Goal: Complete application form: Complete application form

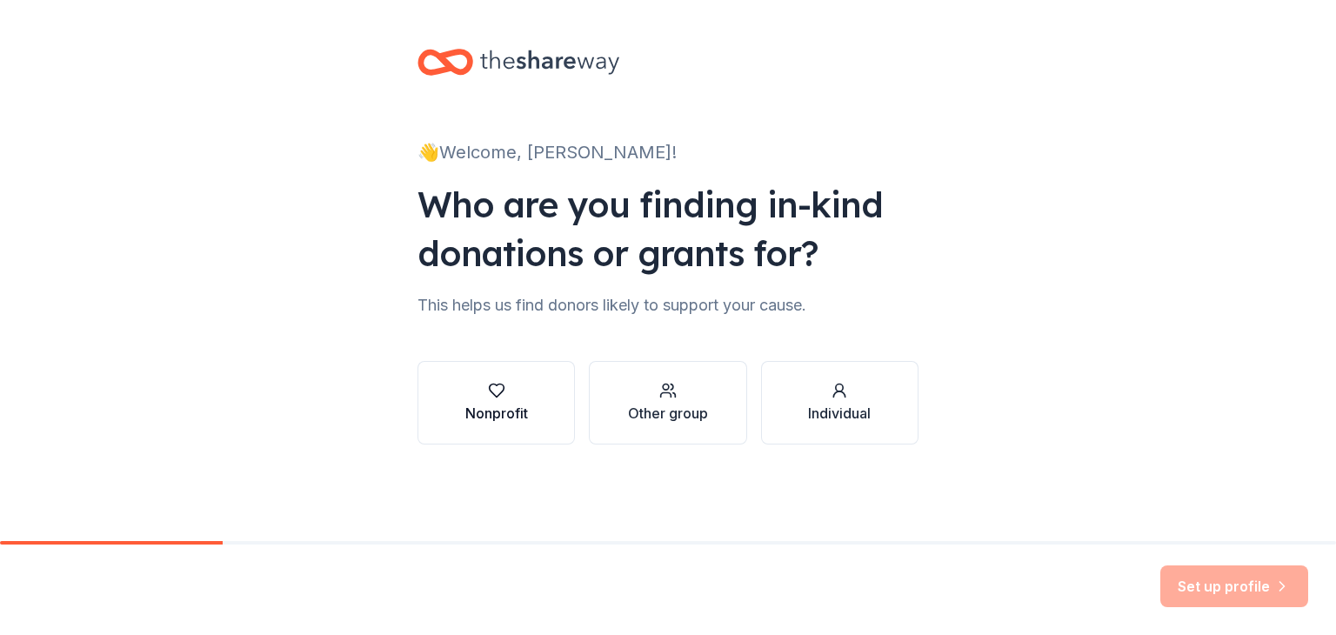
click at [492, 414] on div "Nonprofit" at bounding box center [496, 413] width 63 height 21
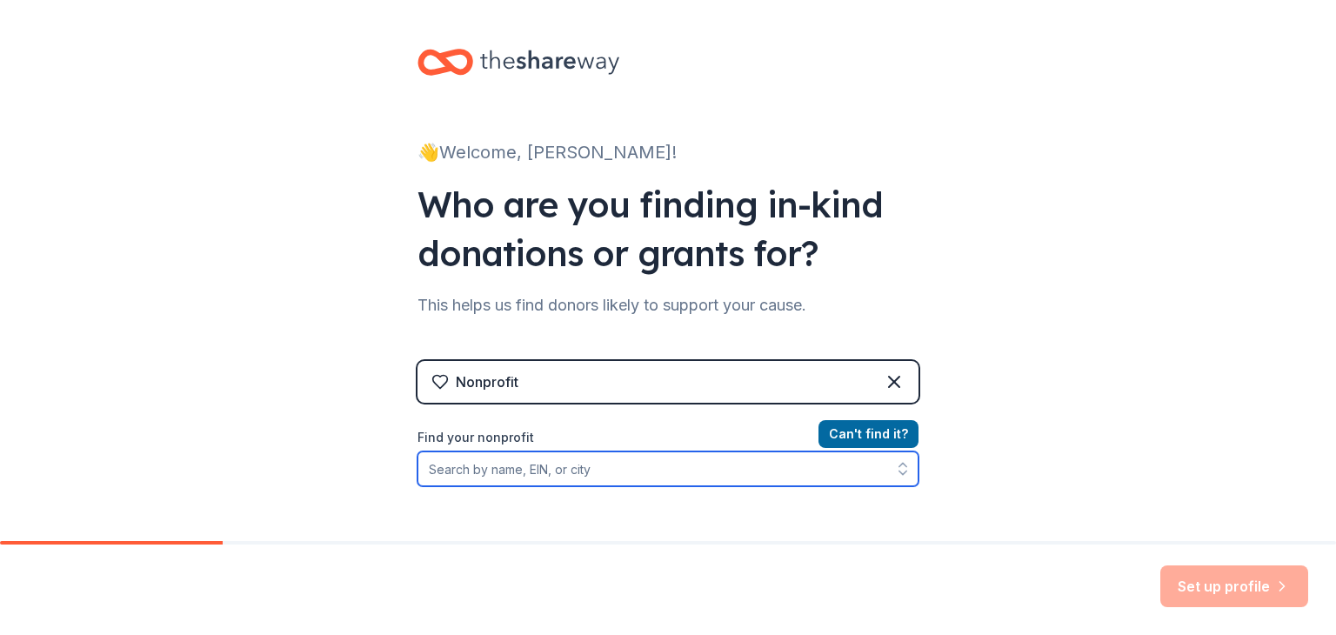
click at [509, 473] on input "Find your nonprofit" at bounding box center [668, 469] width 501 height 35
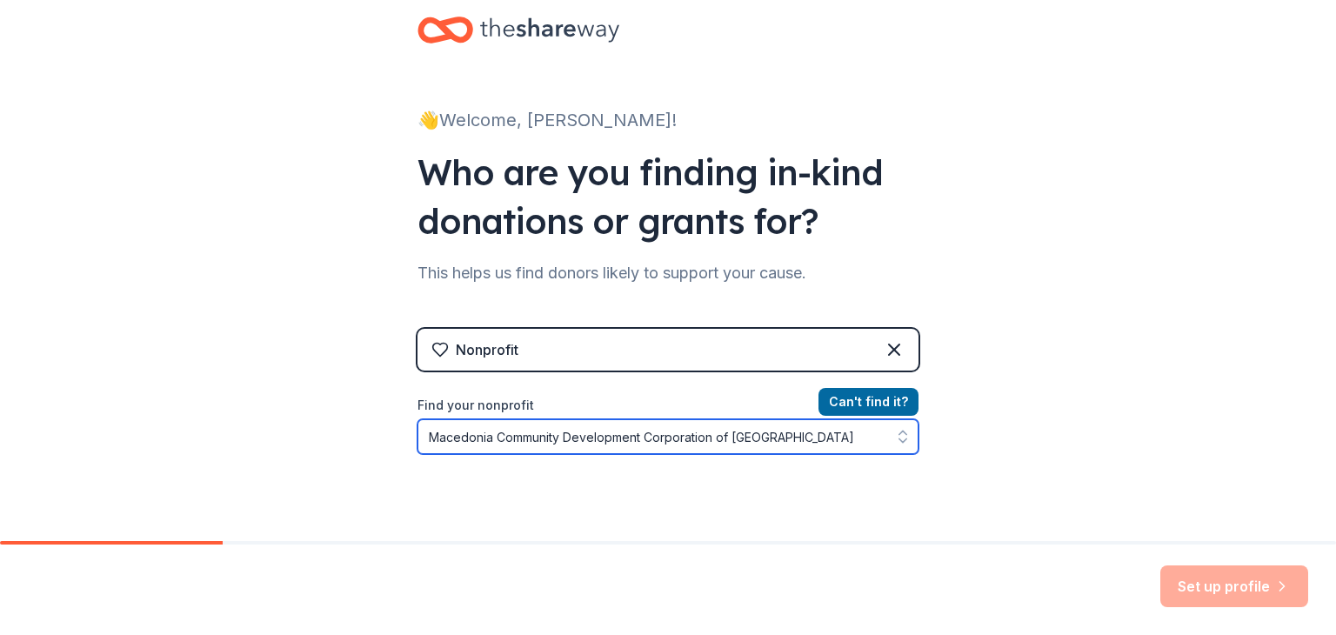
click at [856, 441] on input "Macedonia Community Development Corporation of South Brevard" at bounding box center [668, 436] width 501 height 35
click at [818, 433] on input "Macedonia Community Development Corporation of South Brevard" at bounding box center [668, 436] width 501 height 35
type input "Macedonia Community Development Corporation of South Brevard, Inc."
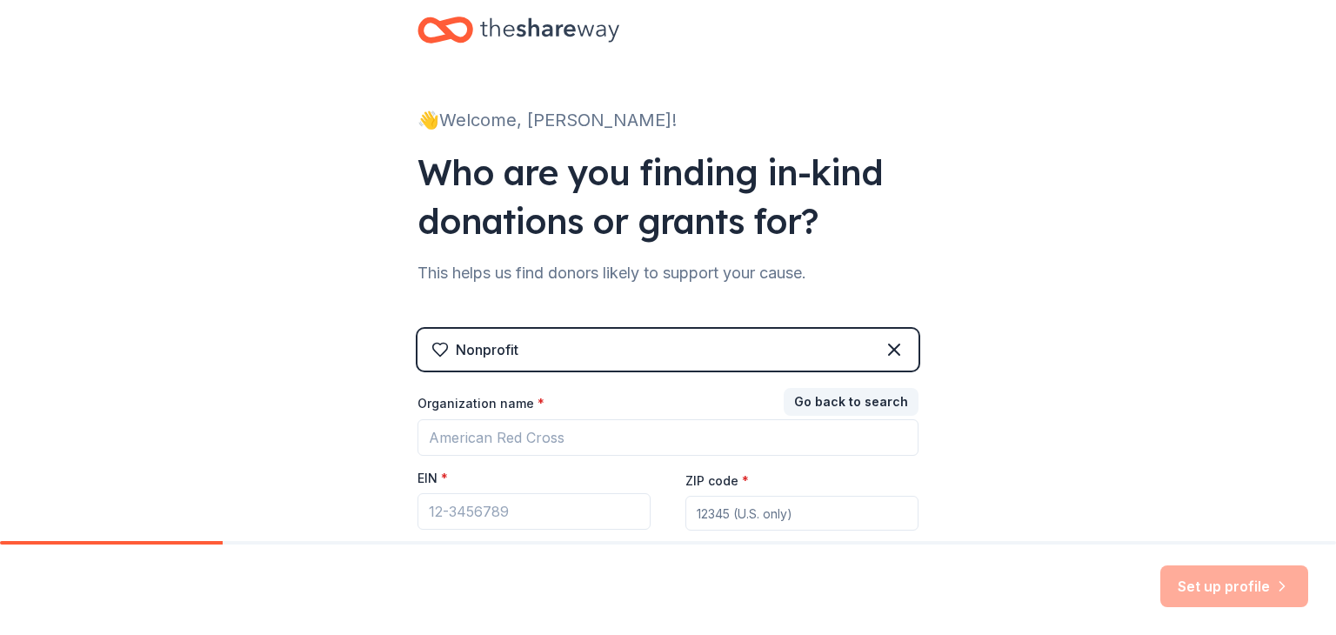
click at [1249, 589] on div "Set up profile" at bounding box center [1235, 587] width 148 height 42
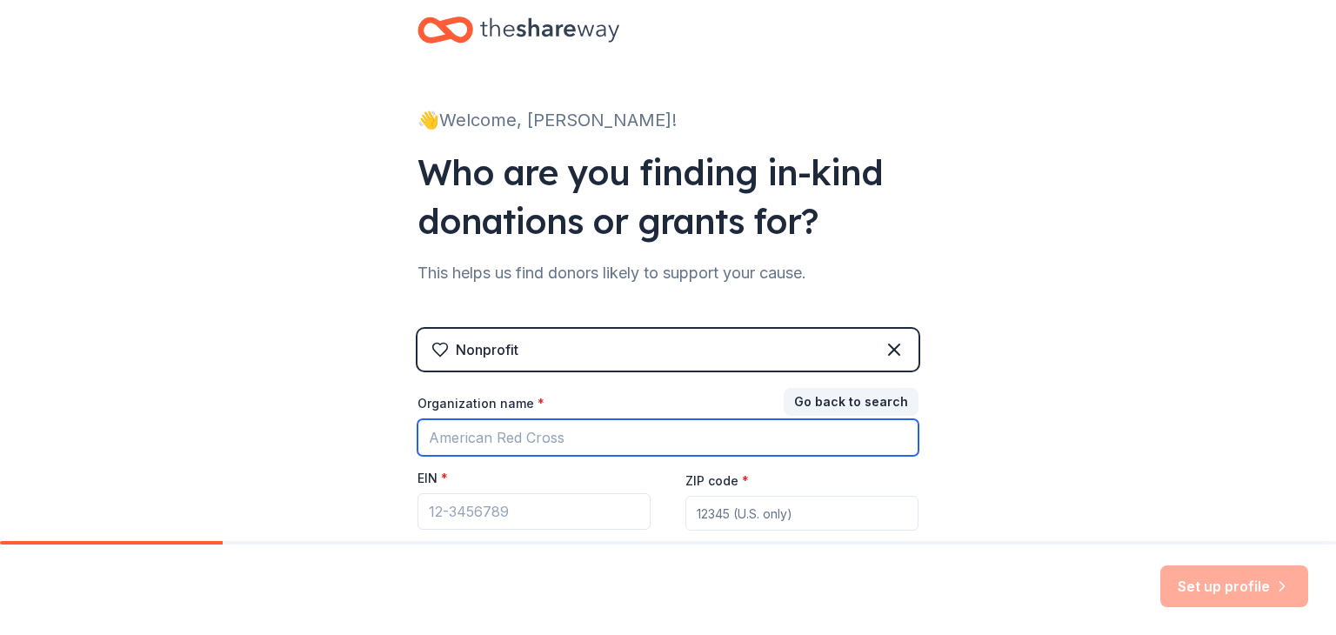
click at [455, 438] on input "Organization name *" at bounding box center [668, 437] width 501 height 37
type input "Macedonia Community Development Corporation of South Brevard, Inc."
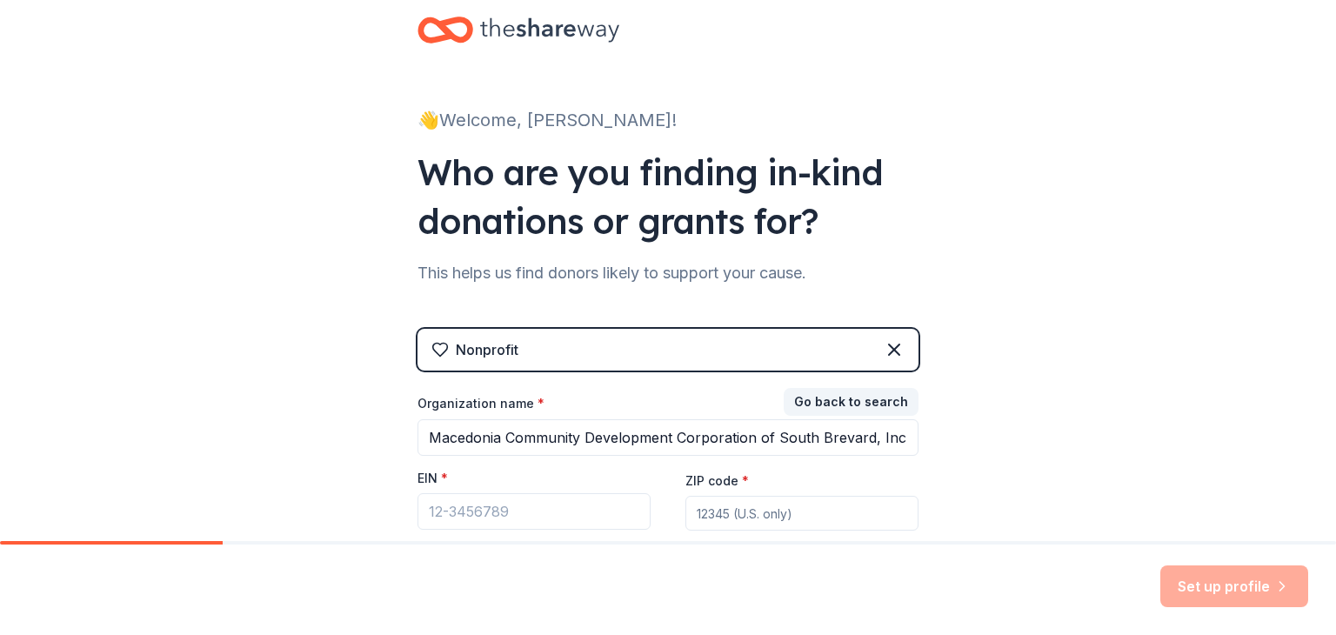
click at [748, 512] on input "ZIP code *" at bounding box center [802, 513] width 233 height 35
type input "32902"
click at [482, 516] on input "EIN *" at bounding box center [534, 511] width 233 height 37
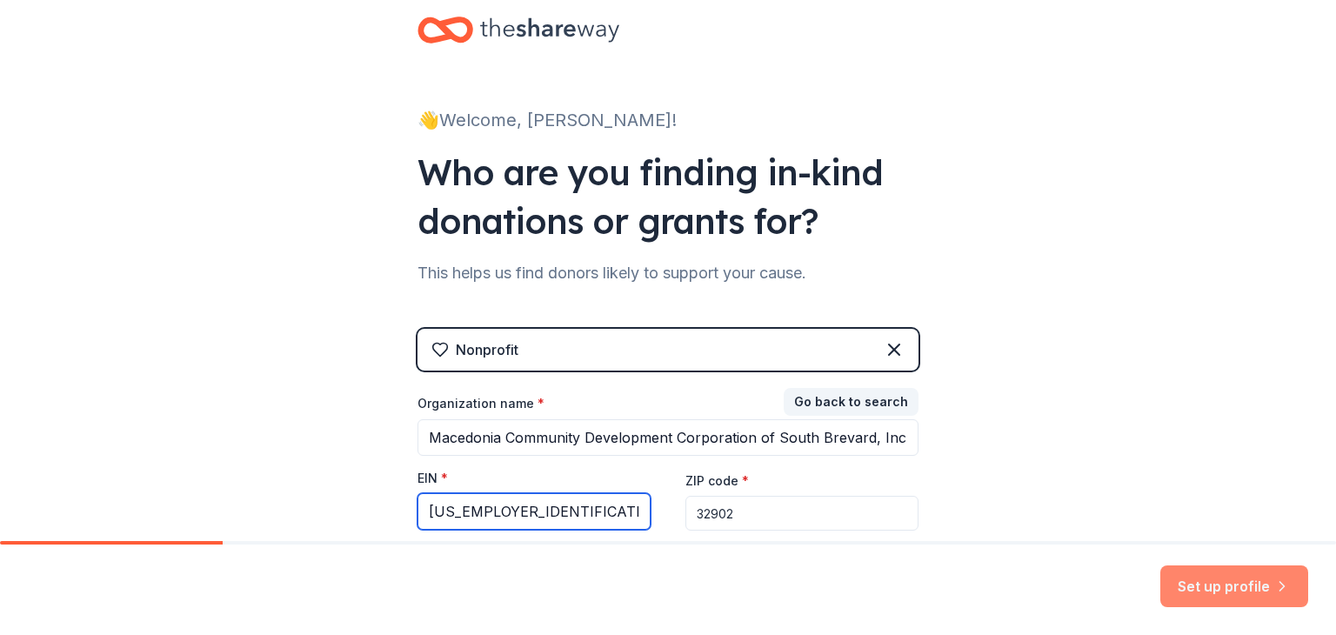
type input "[US_EMPLOYER_IDENTIFICATION_NUMBER]"
click at [1244, 593] on button "Set up profile" at bounding box center [1235, 587] width 148 height 42
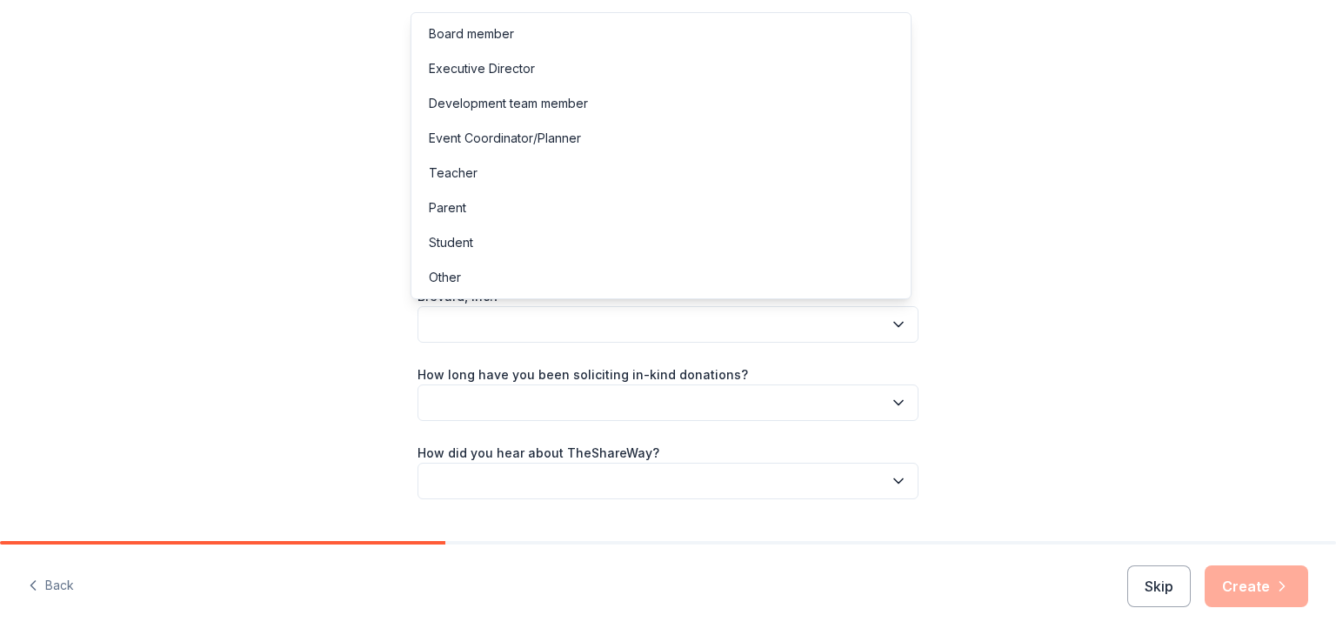
click at [900, 326] on icon "button" at bounding box center [898, 324] width 17 height 17
click at [492, 37] on div "Board member" at bounding box center [471, 33] width 85 height 21
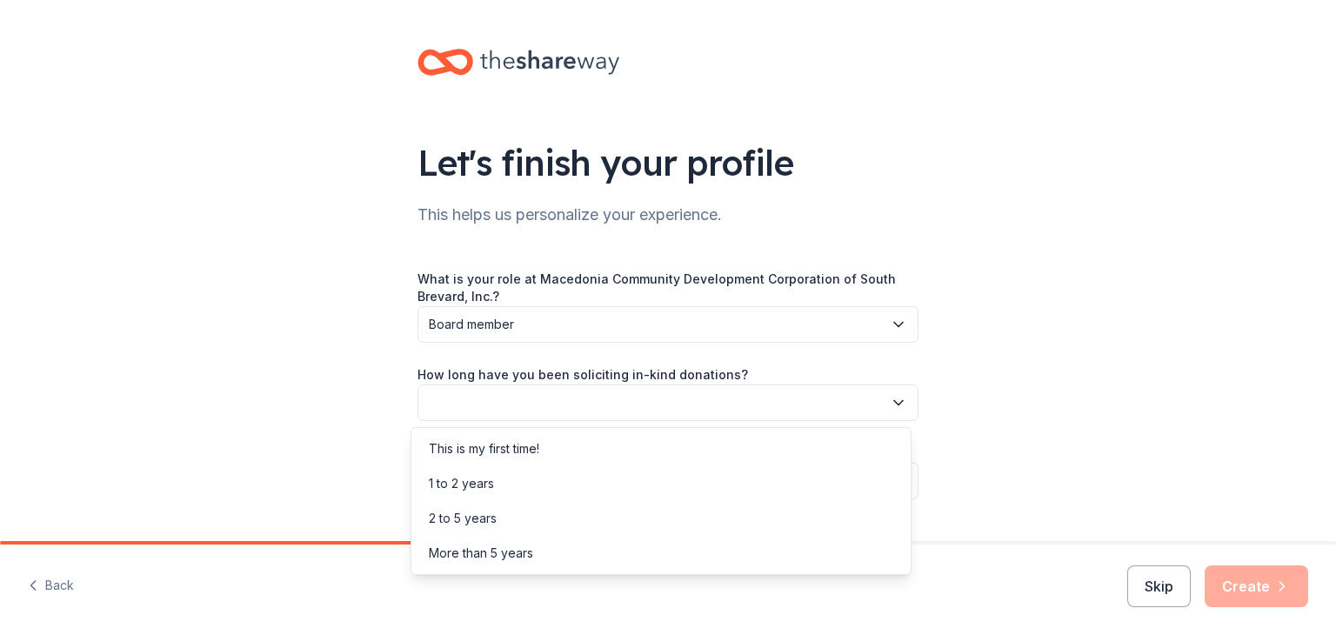
click at [900, 400] on icon "button" at bounding box center [898, 402] width 17 height 17
click at [1193, 333] on div "Let's finish your profile This helps us personalize your experience. What is yo…" at bounding box center [668, 291] width 1336 height 583
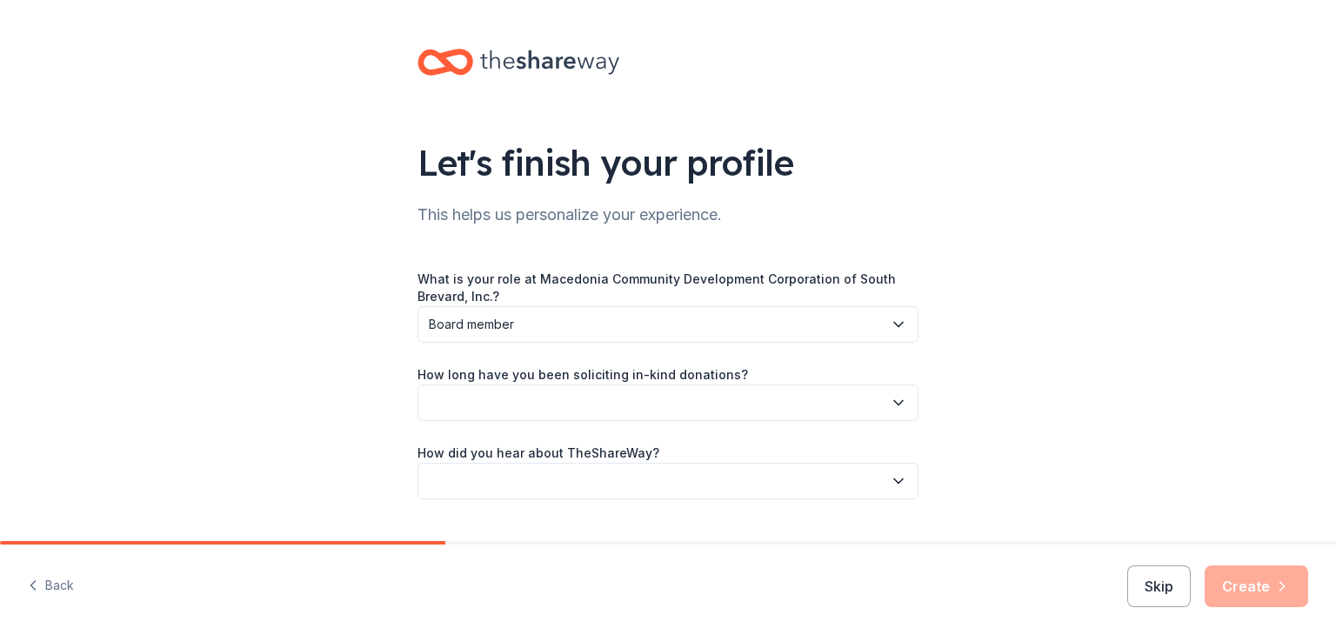
click at [894, 481] on icon "button" at bounding box center [898, 481] width 9 height 4
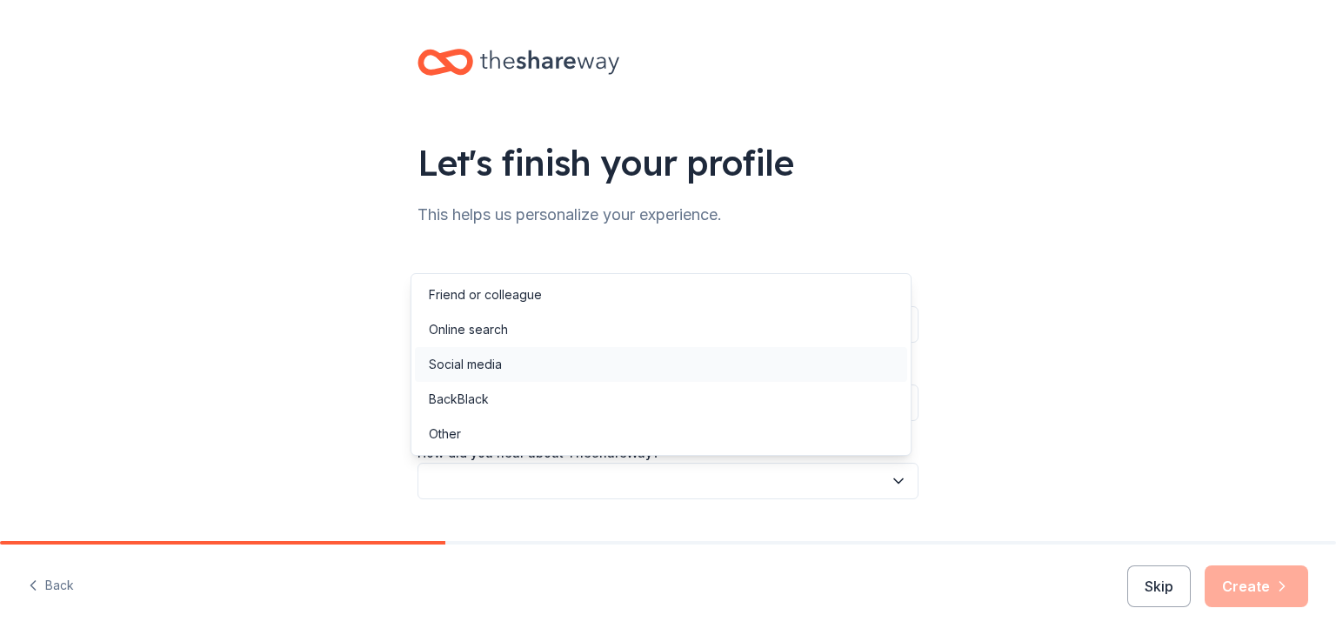
click at [528, 367] on div "Social media" at bounding box center [661, 364] width 492 height 35
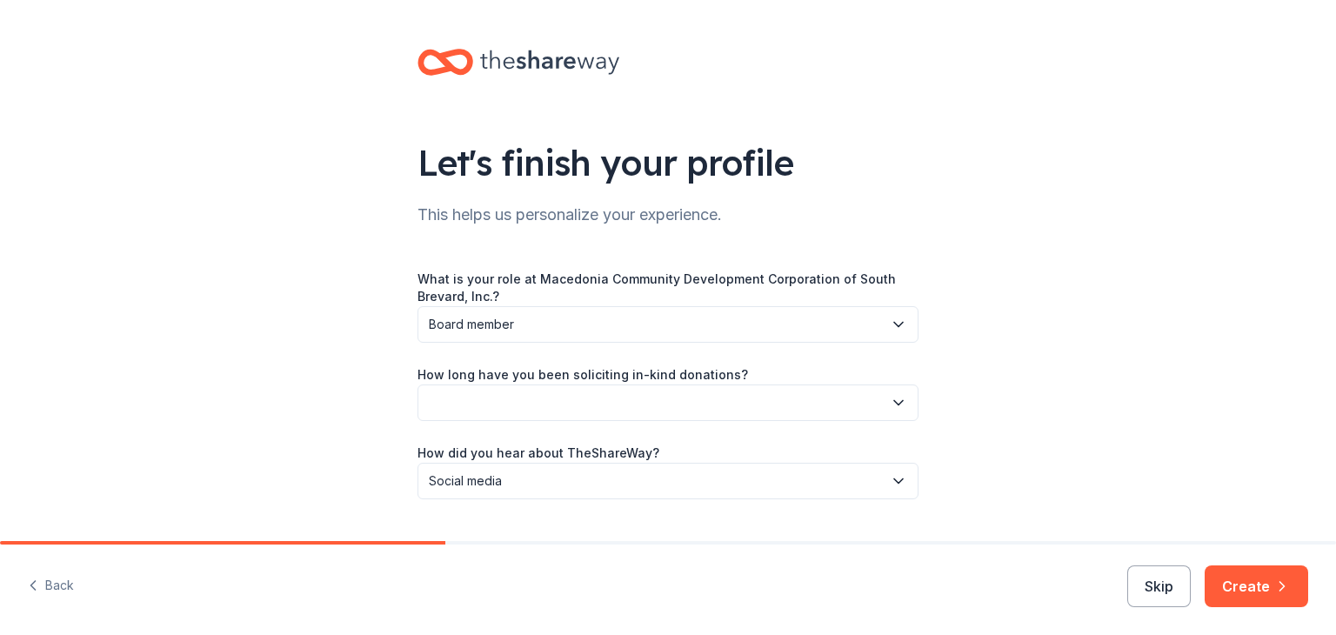
click at [893, 397] on icon "button" at bounding box center [898, 402] width 17 height 17
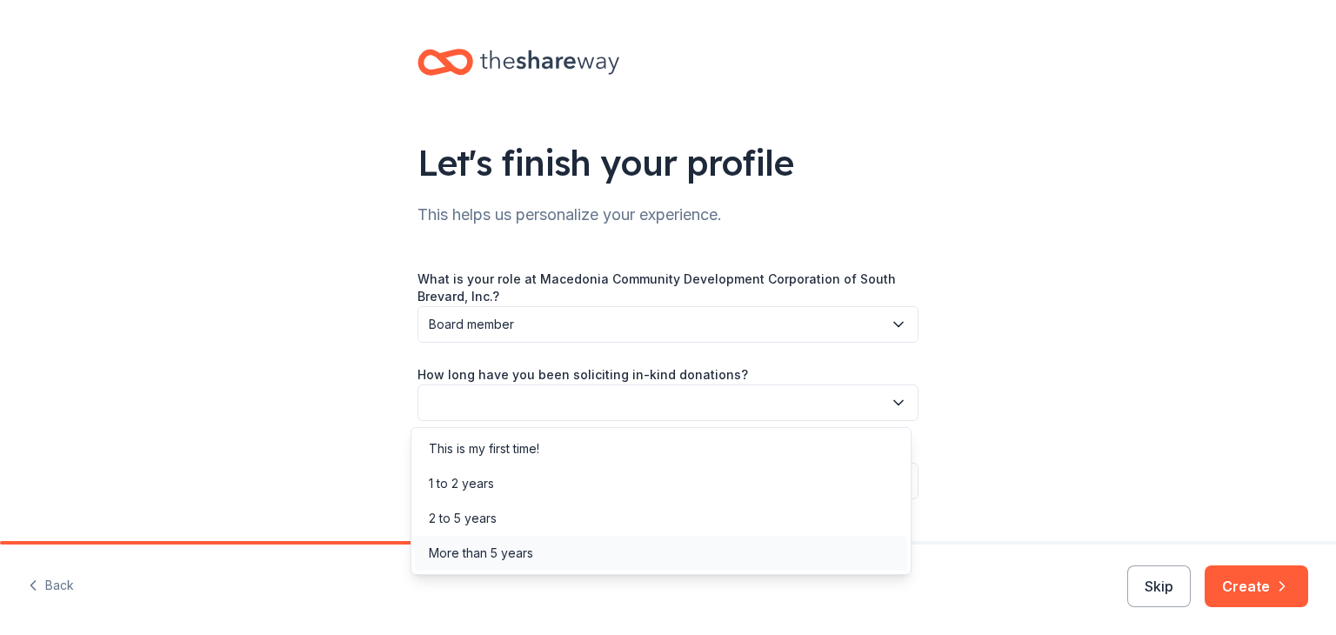
click at [560, 554] on div "More than 5 years" at bounding box center [661, 553] width 492 height 35
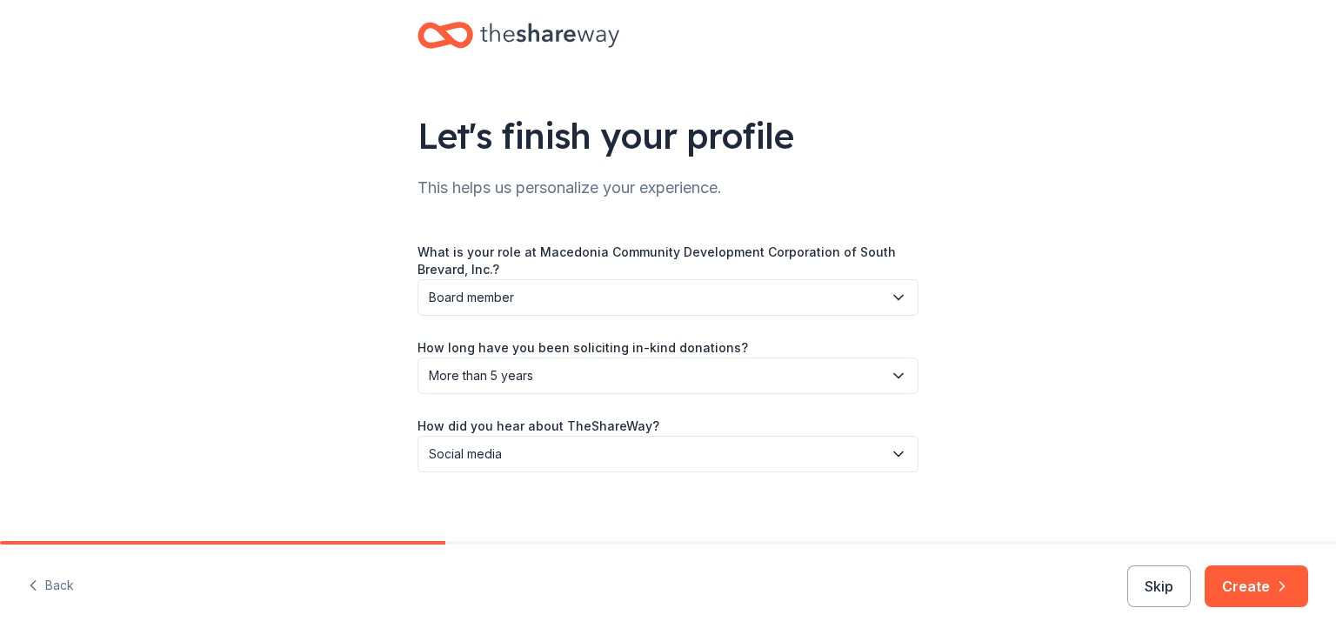
scroll to position [42, 0]
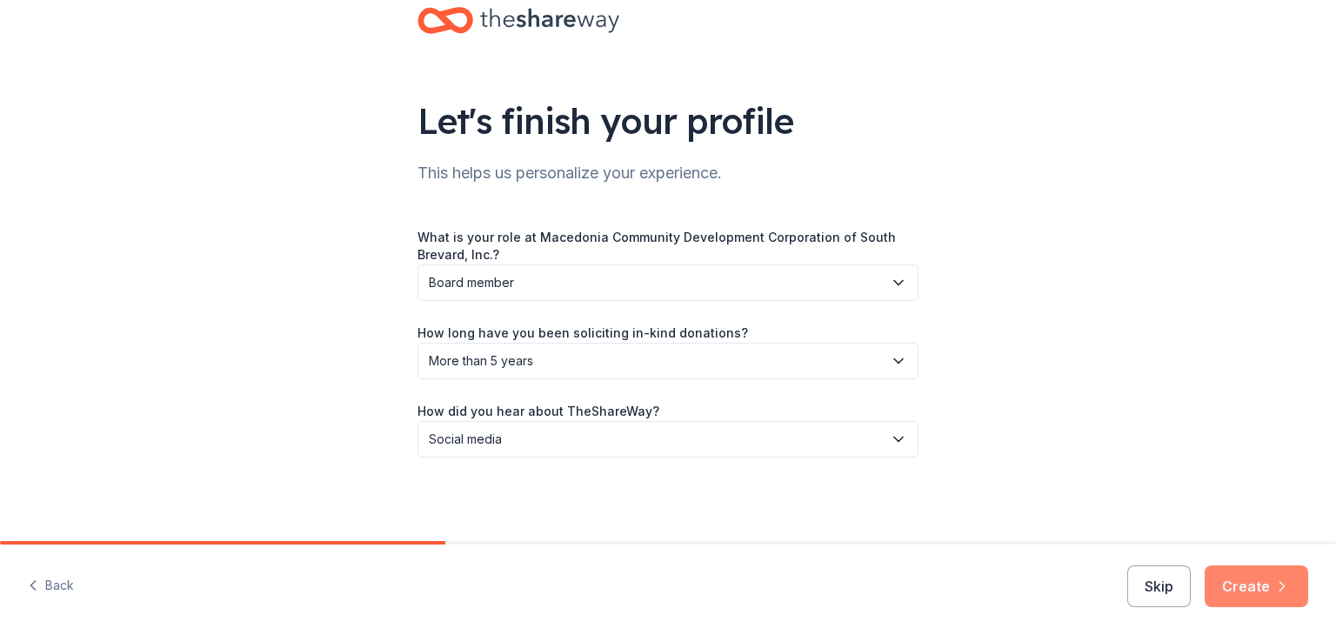
click at [1262, 586] on button "Create" at bounding box center [1257, 587] width 104 height 42
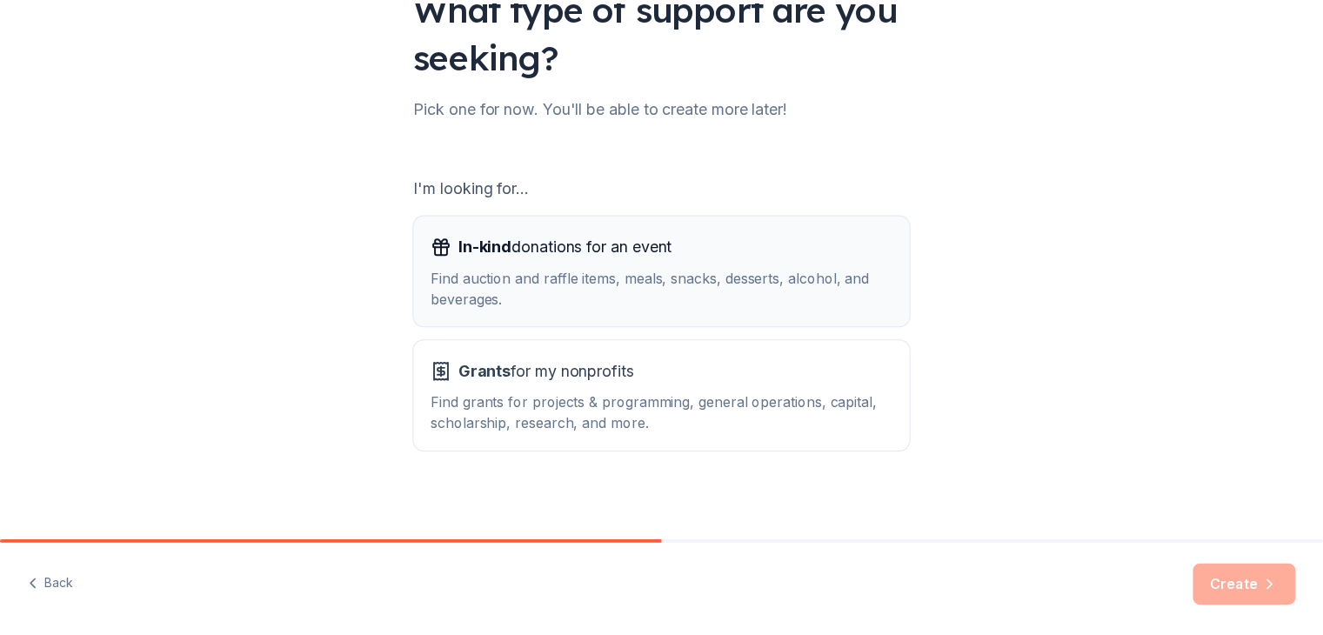
scroll to position [161, 0]
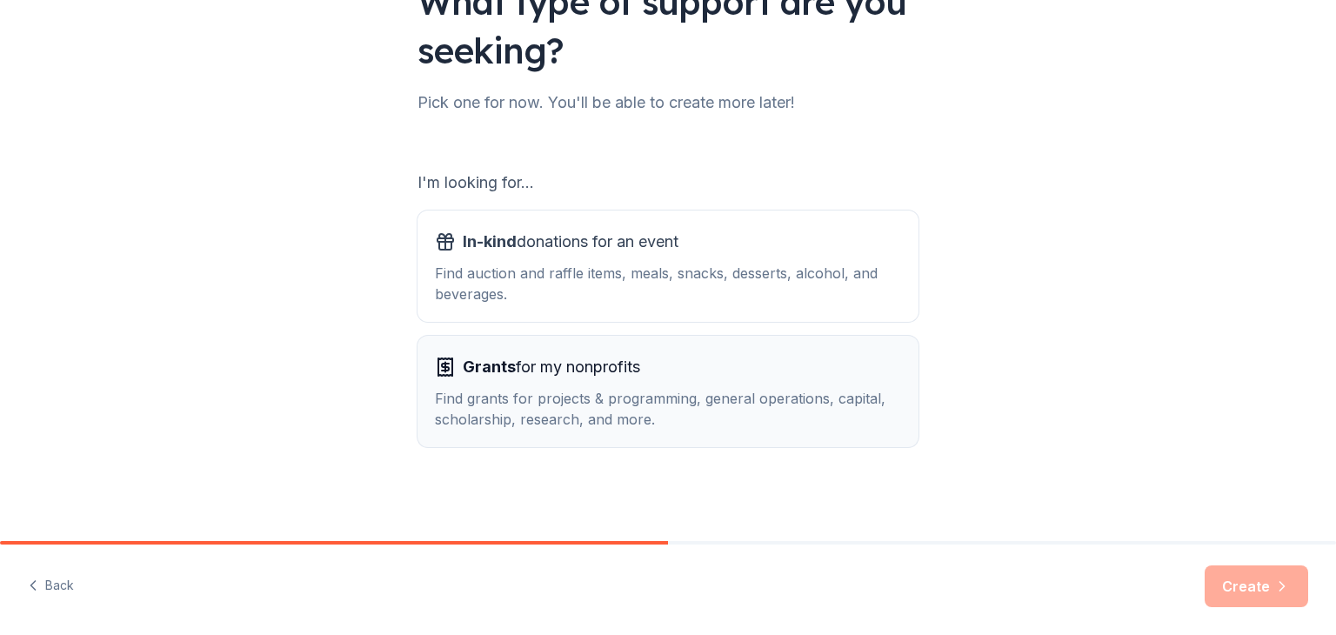
click at [724, 405] on div "Find grants for projects & programming, general operations, capital, scholarshi…" at bounding box center [668, 409] width 466 height 42
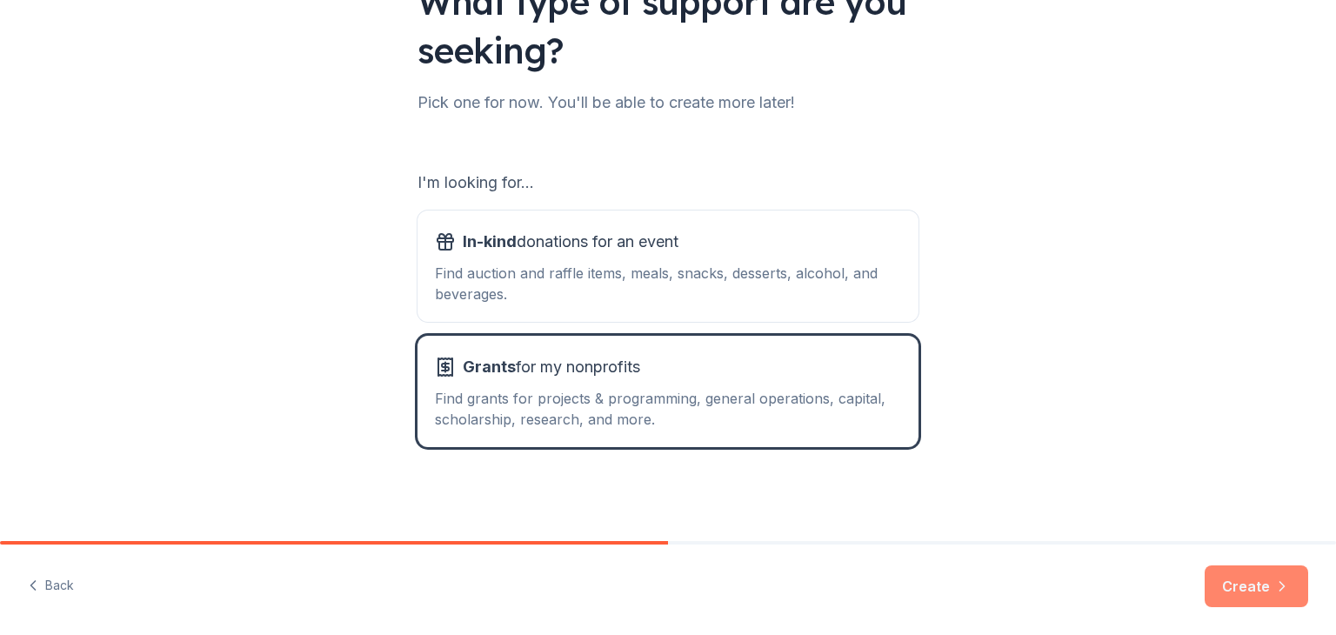
click at [1268, 581] on button "Create" at bounding box center [1257, 587] width 104 height 42
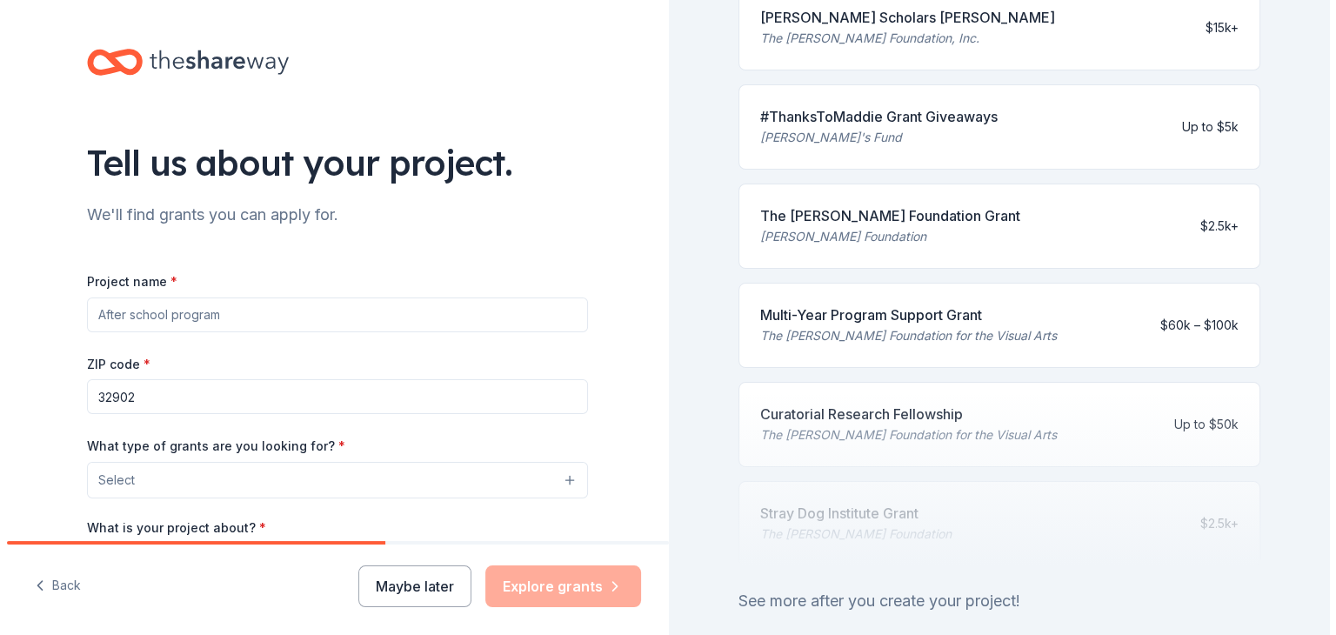
scroll to position [752, 0]
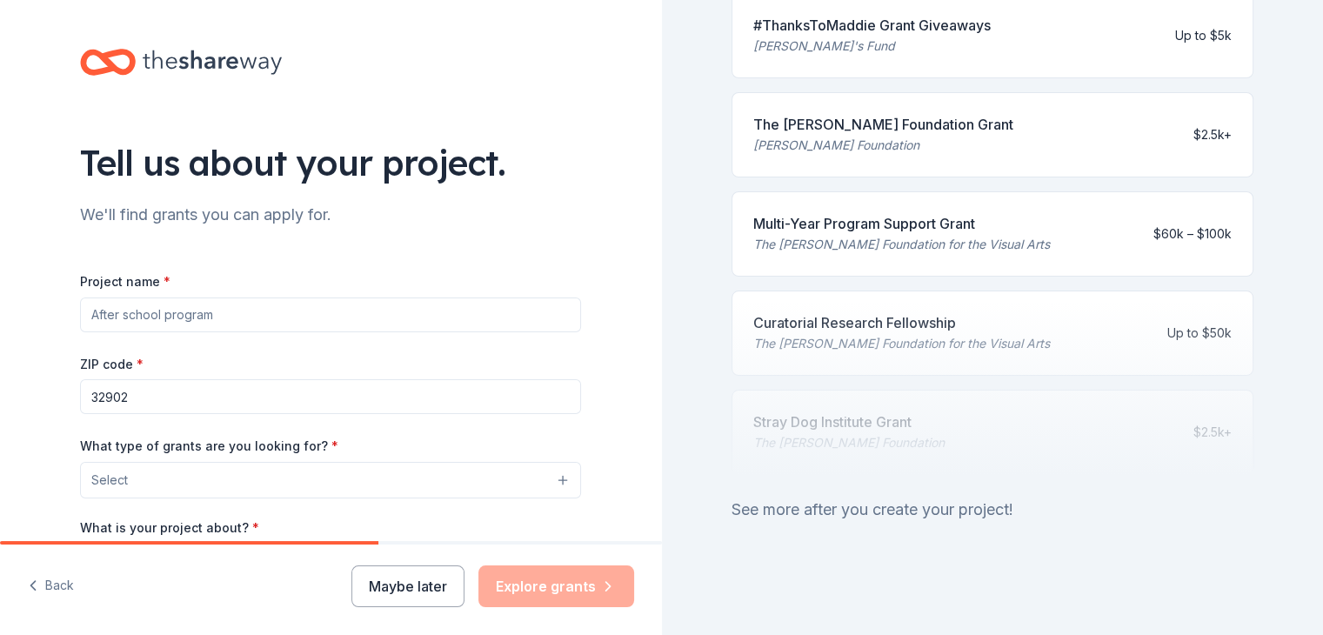
click at [204, 321] on input "Project name *" at bounding box center [330, 315] width 501 height 35
type input "Building affordable low income homes"
click at [312, 479] on button "Select" at bounding box center [334, 480] width 501 height 37
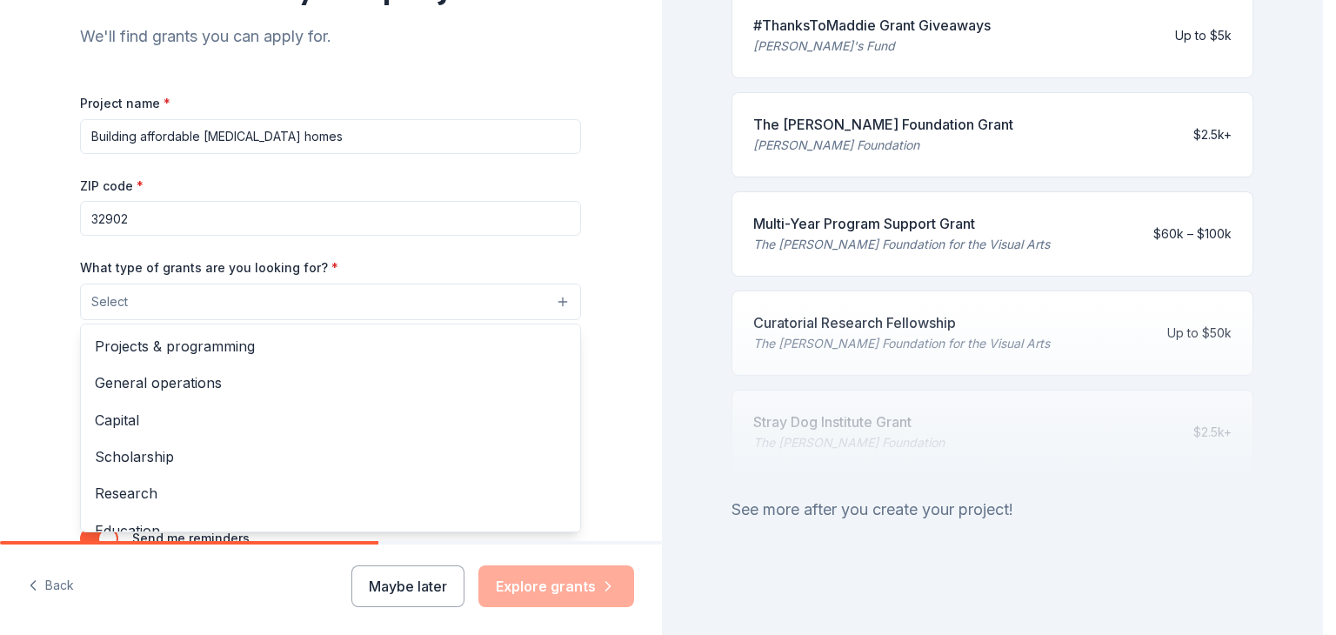
scroll to position [261, 0]
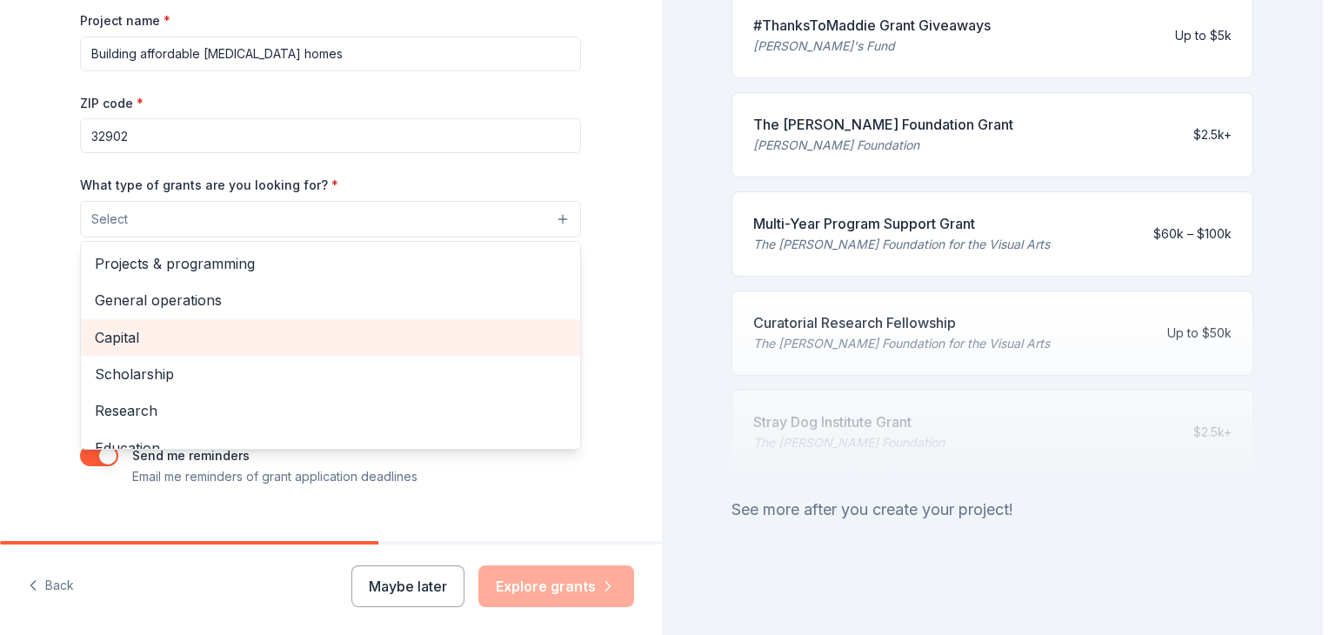
click at [239, 340] on span "Capital" at bounding box center [331, 337] width 472 height 23
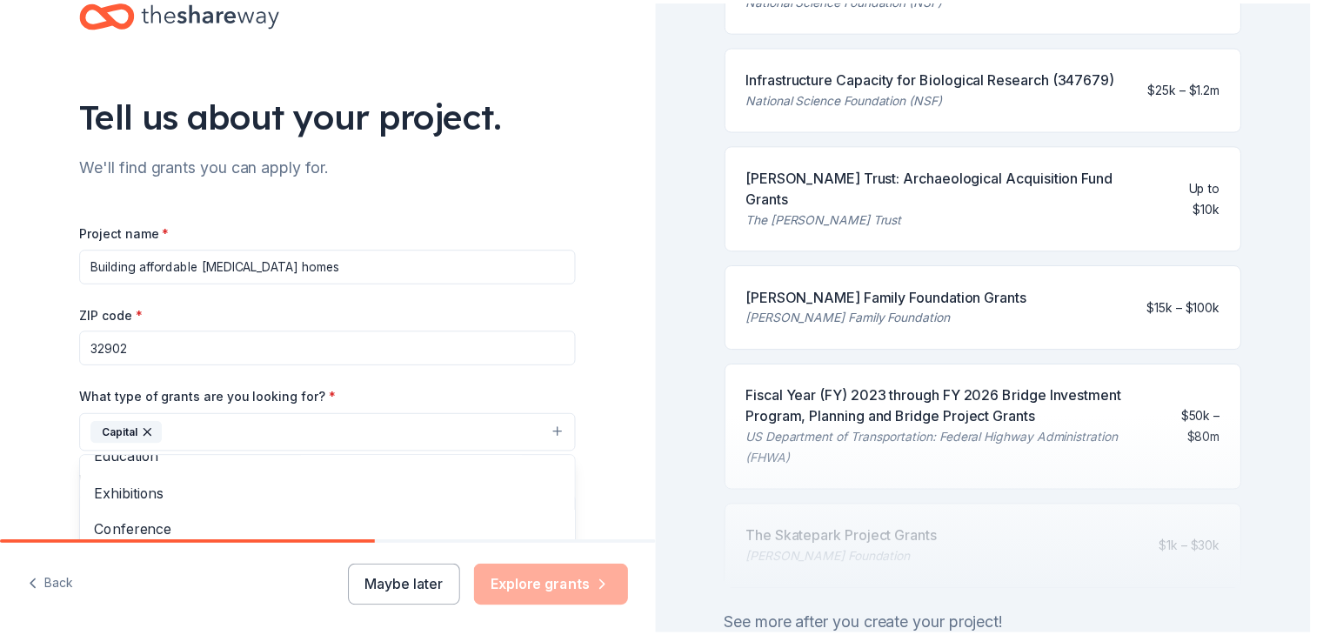
scroll to position [0, 0]
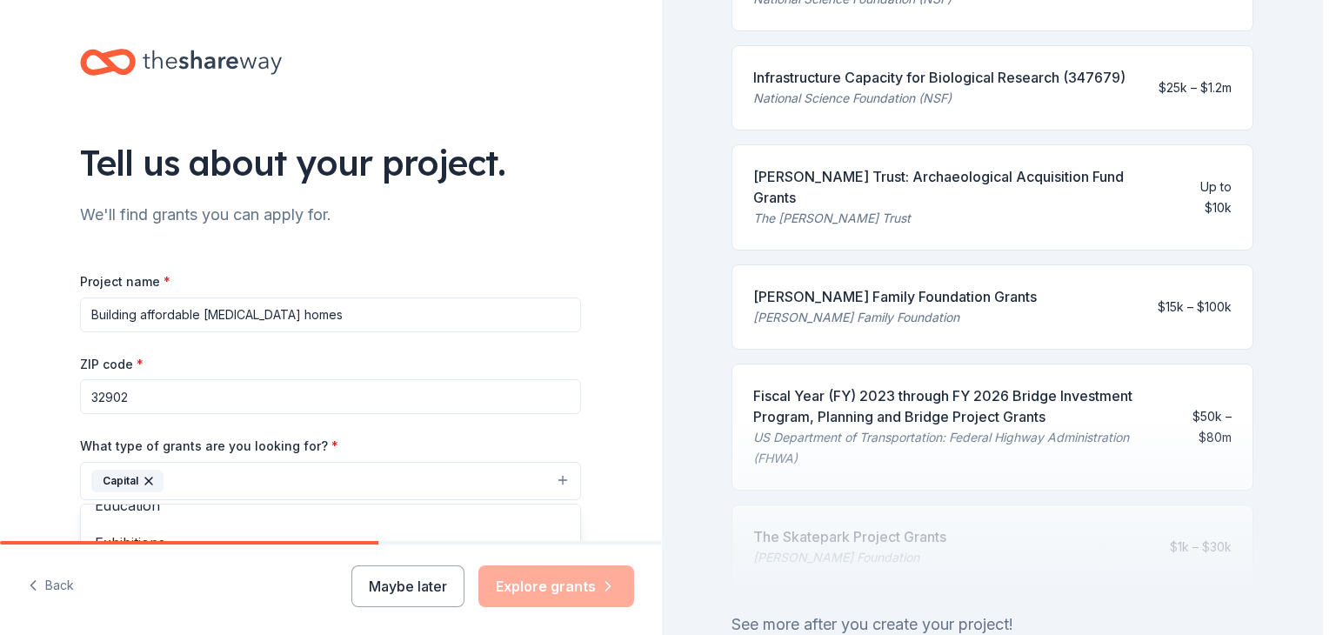
click at [1316, 335] on div "Tell us about your project. We'll find grants you can apply for. Project name *…" at bounding box center [661, 317] width 1323 height 635
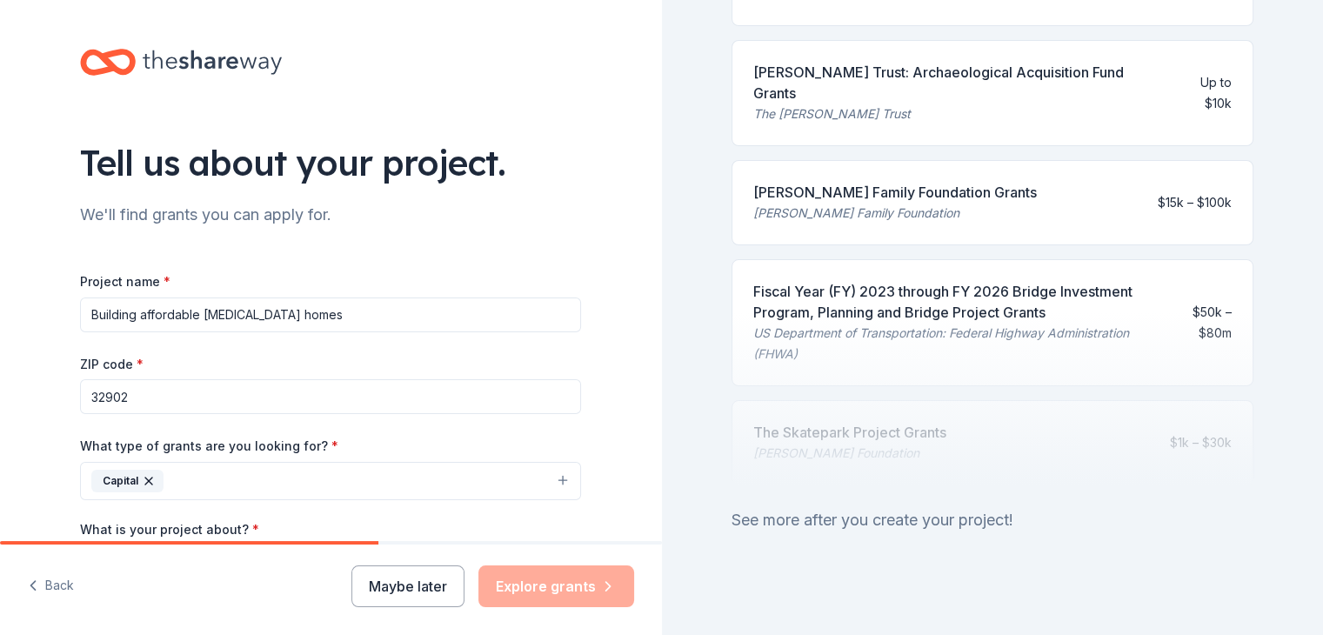
click at [353, 322] on input "Building affordable low income homes" at bounding box center [330, 315] width 501 height 35
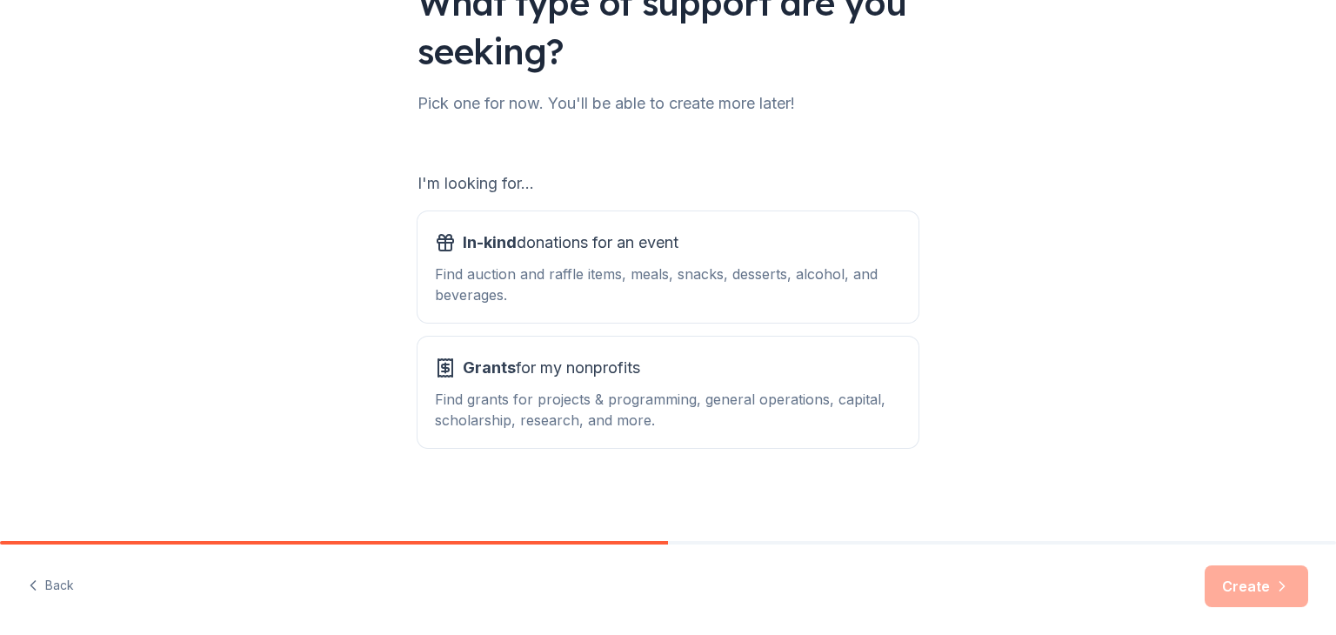
scroll to position [161, 0]
click at [567, 368] on span "Grants for my nonprofits" at bounding box center [551, 367] width 177 height 28
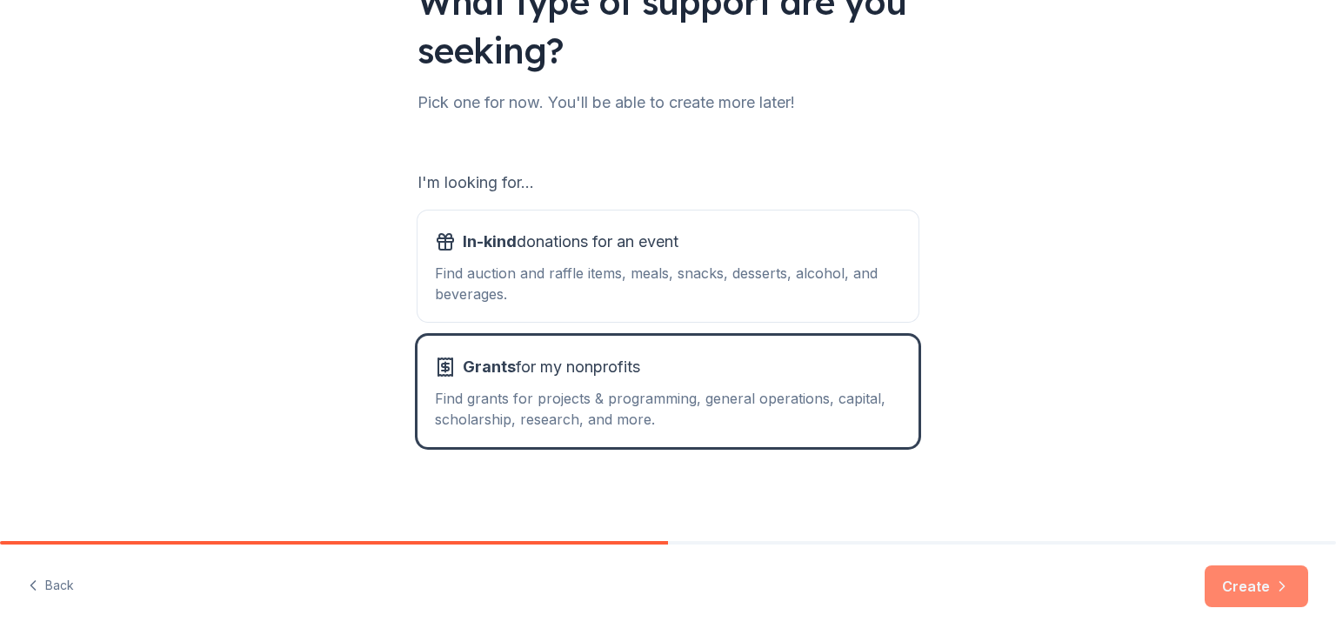
click at [1251, 591] on button "Create" at bounding box center [1257, 587] width 104 height 42
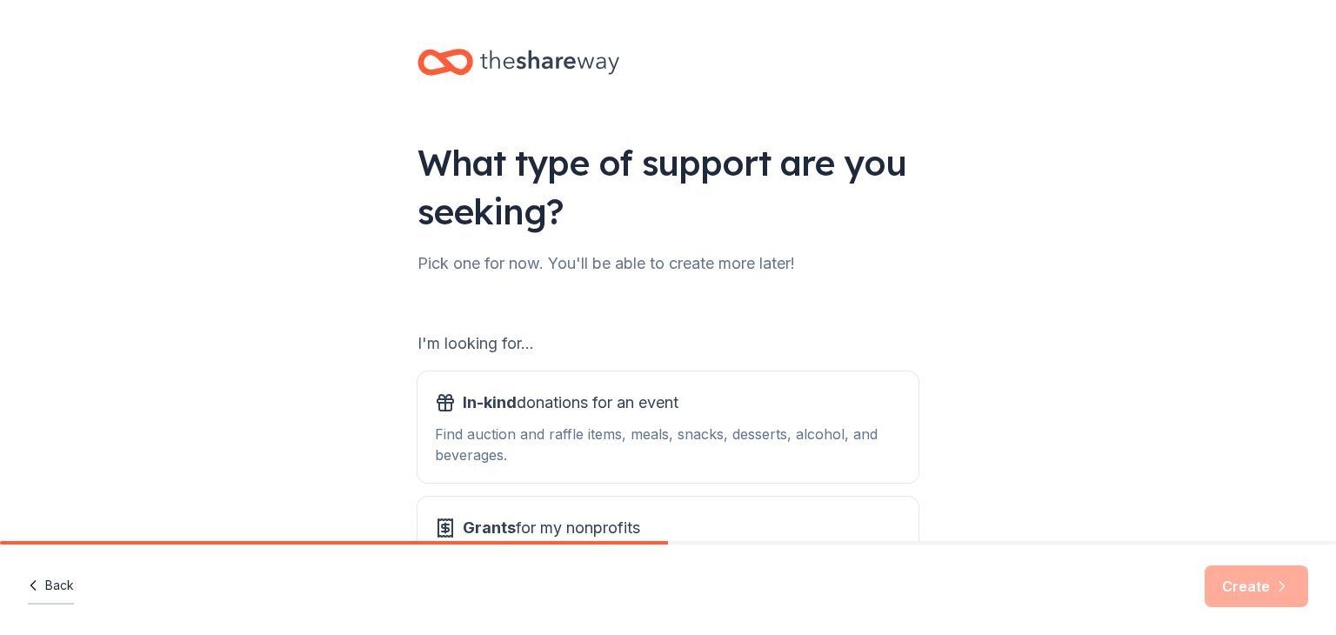
click at [55, 581] on button "Back" at bounding box center [51, 586] width 46 height 37
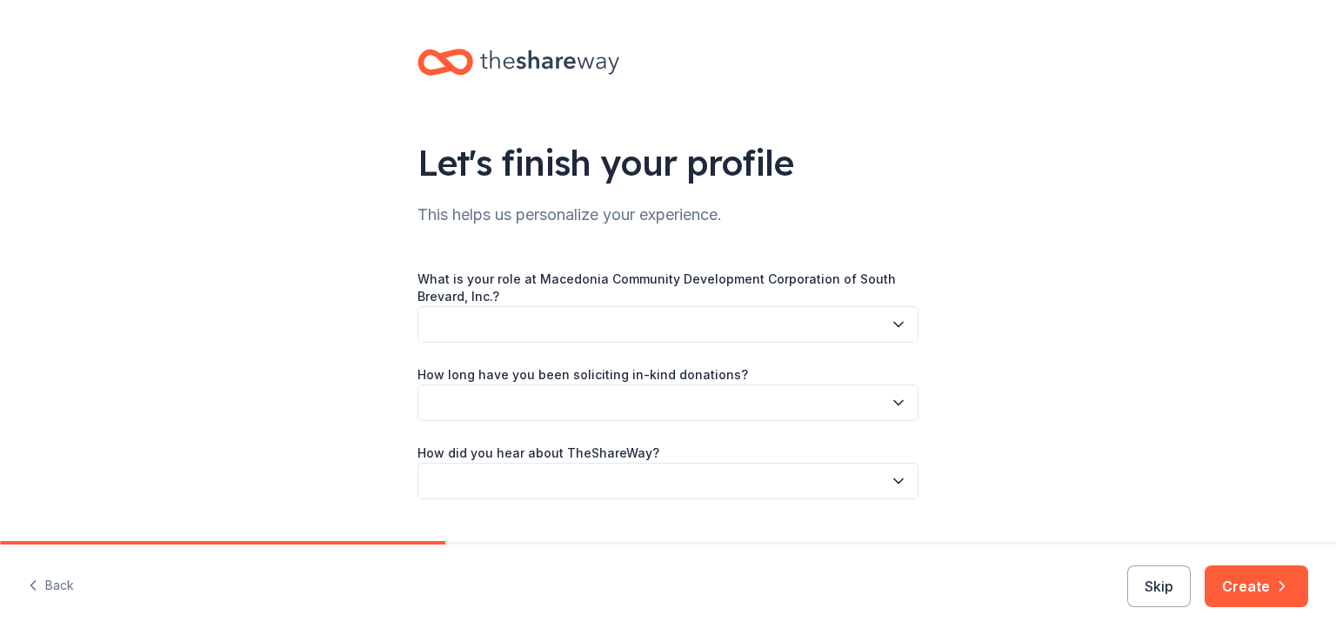
click at [55, 581] on button "Back" at bounding box center [51, 586] width 46 height 37
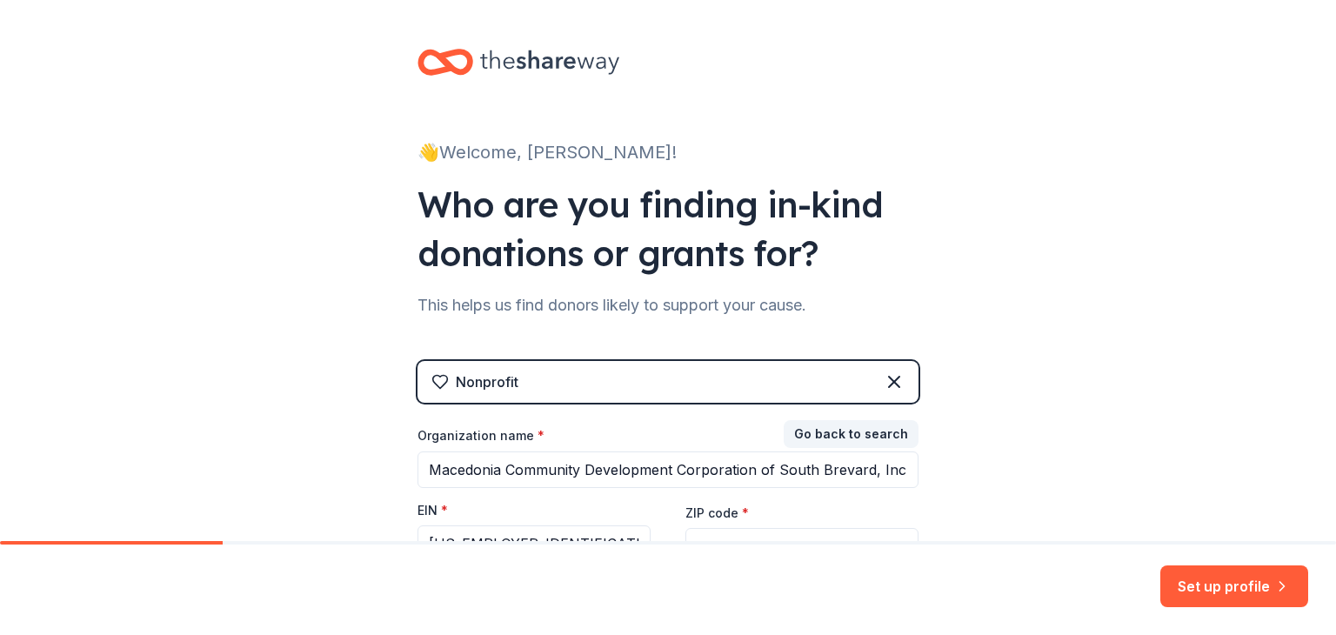
click at [55, 581] on div "Set up profile" at bounding box center [668, 590] width 1336 height 90
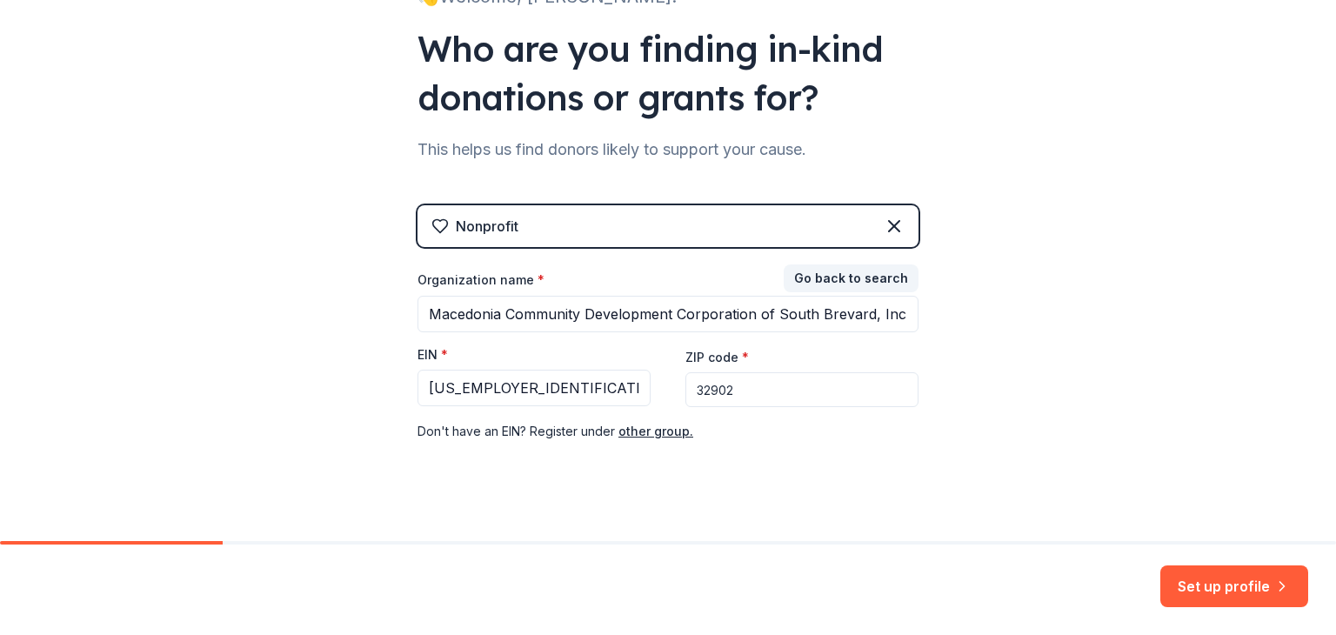
scroll to position [175, 0]
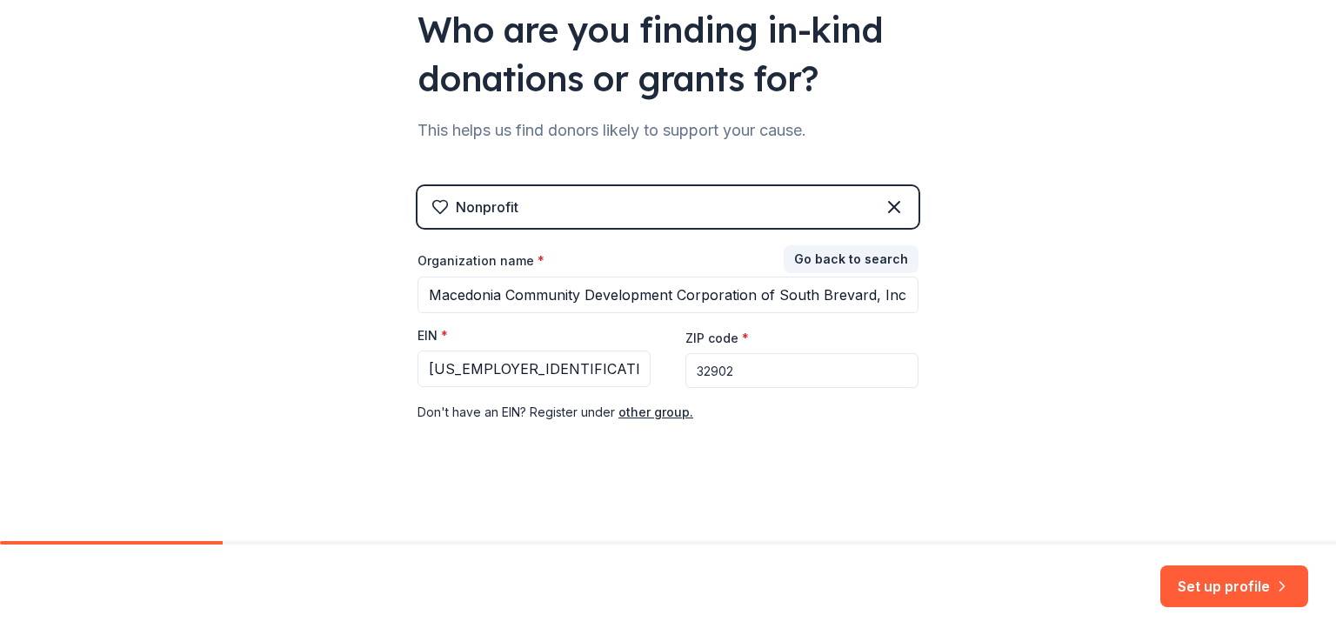
click at [1217, 599] on button "Set up profile" at bounding box center [1235, 587] width 148 height 42
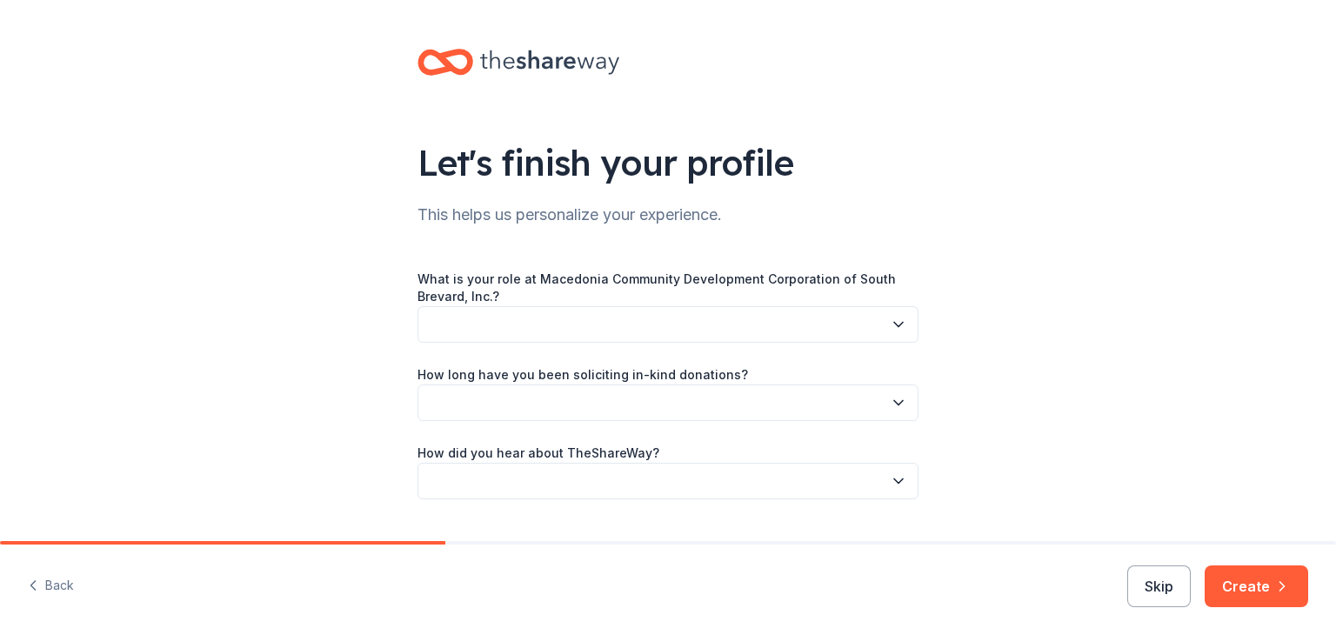
click at [897, 320] on icon "button" at bounding box center [898, 324] width 17 height 17
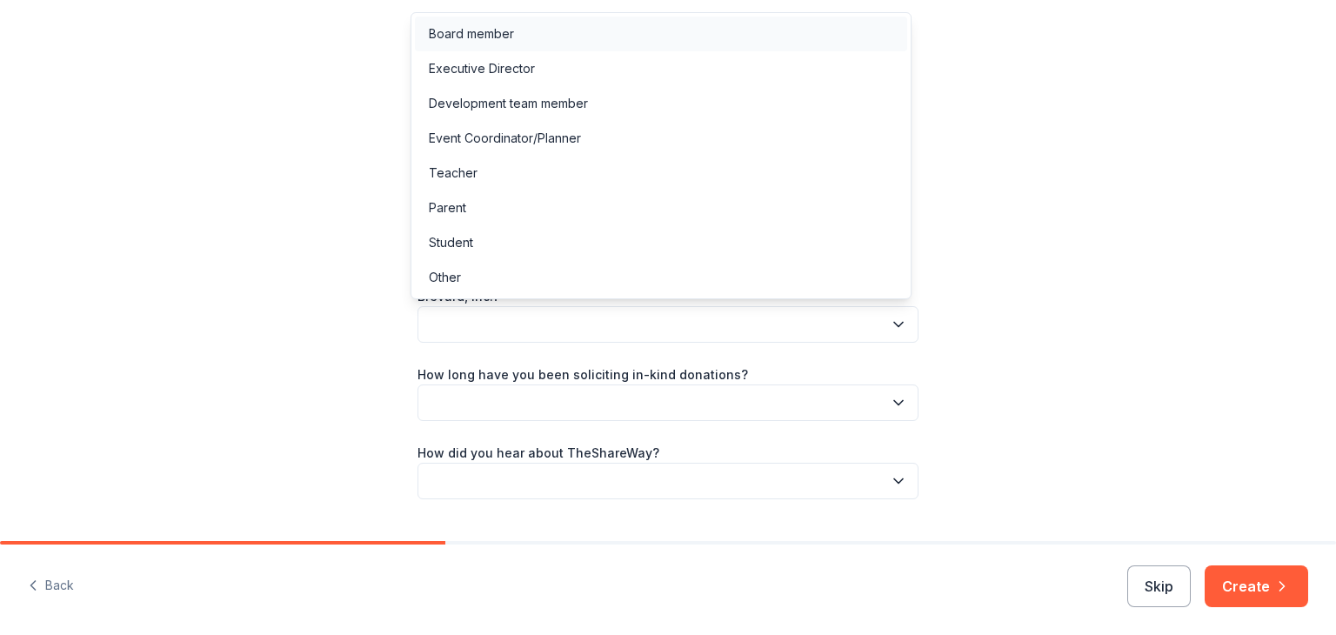
click at [567, 32] on div "Board member" at bounding box center [661, 34] width 492 height 35
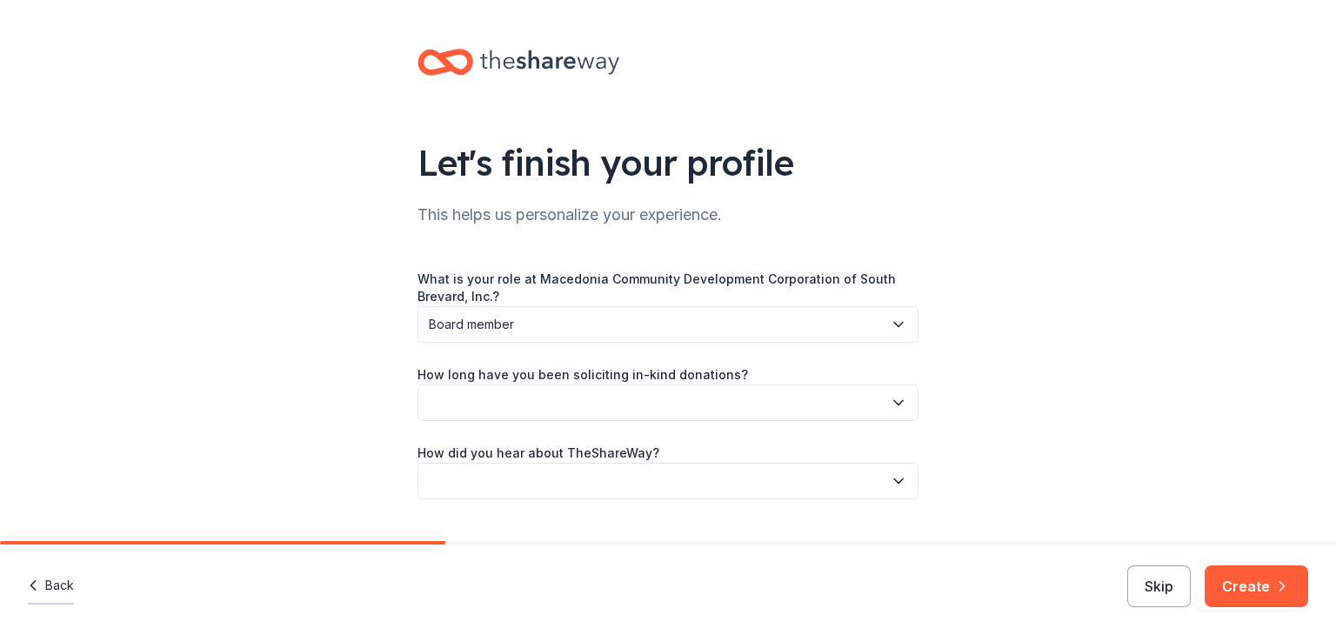
click at [62, 579] on button "Back" at bounding box center [51, 586] width 46 height 37
click at [64, 579] on div "Back Skip Create" at bounding box center [668, 590] width 1336 height 90
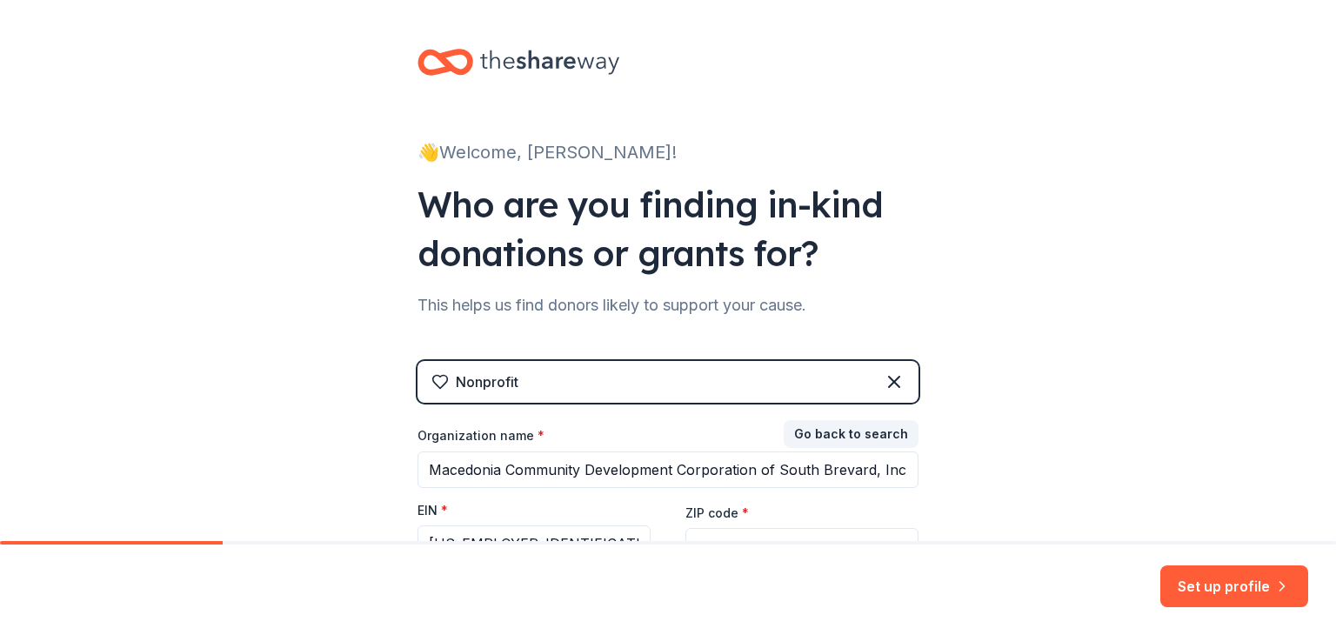
drag, startPoint x: 219, startPoint y: 541, endPoint x: 0, endPoint y: 569, distance: 221.0
click at [0, 569] on div "Set up profile" at bounding box center [668, 588] width 1336 height 94
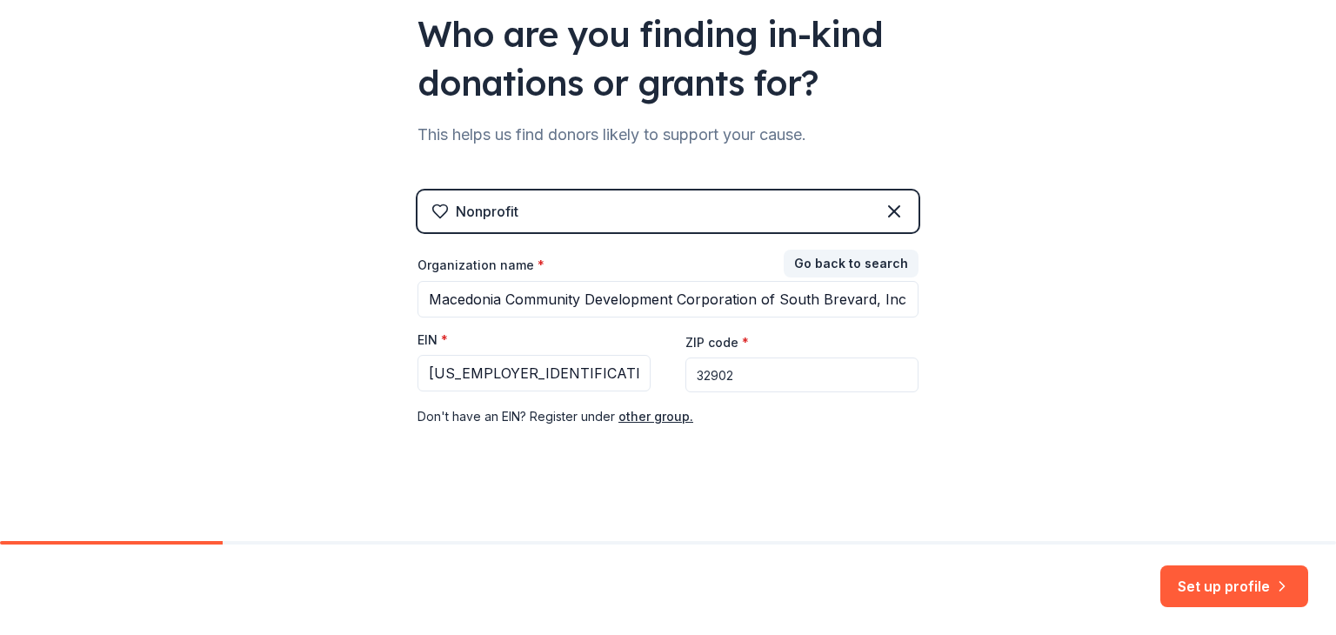
scroll to position [175, 0]
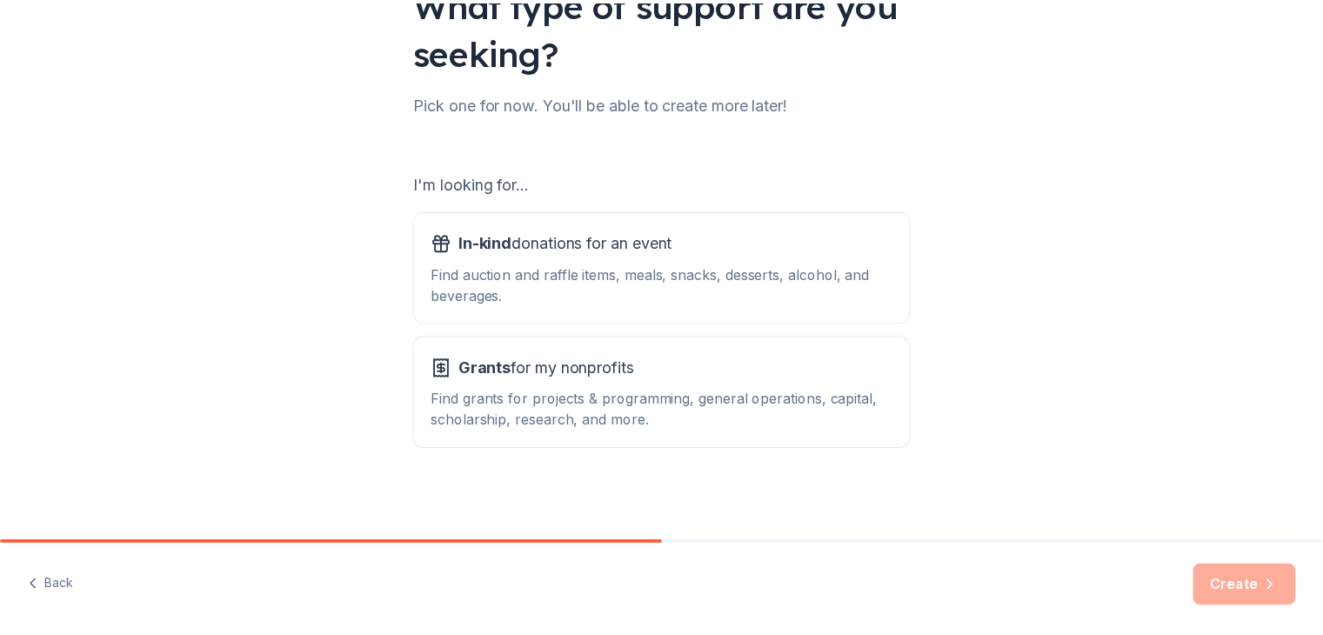
scroll to position [161, 0]
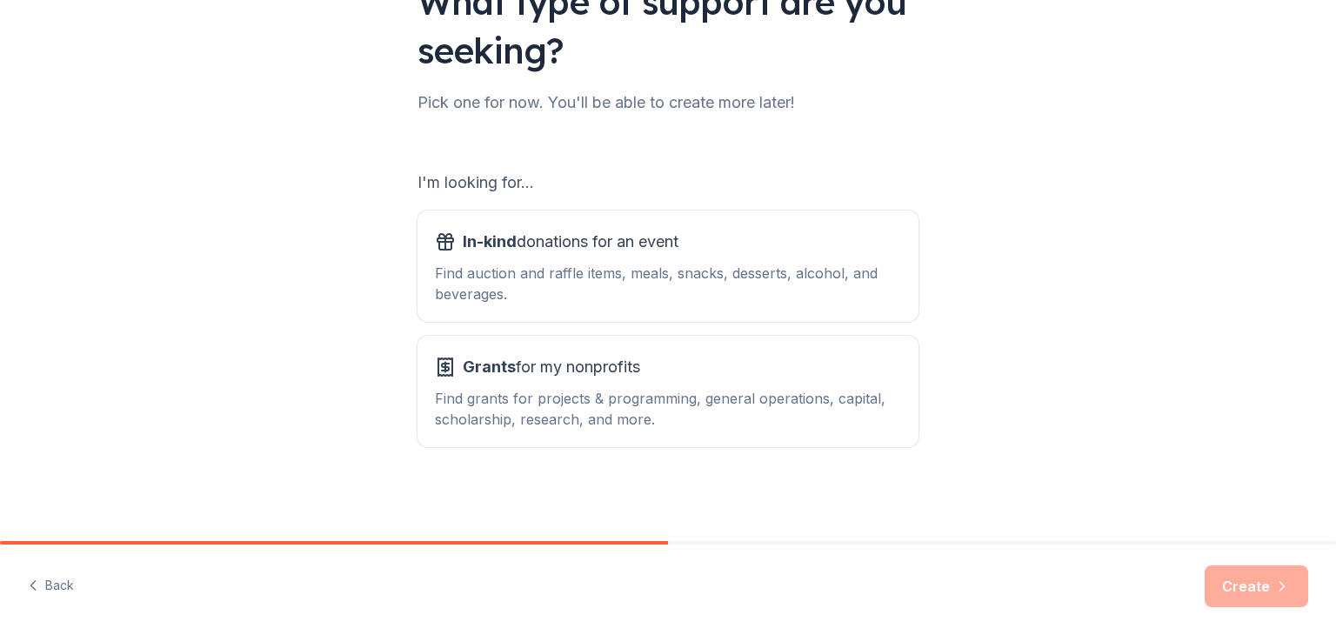
click at [1229, 585] on div "Create" at bounding box center [1257, 587] width 104 height 42
click at [523, 346] on button "Grants for my nonprofits Find grants for projects & programming, general operat…" at bounding box center [668, 391] width 501 height 111
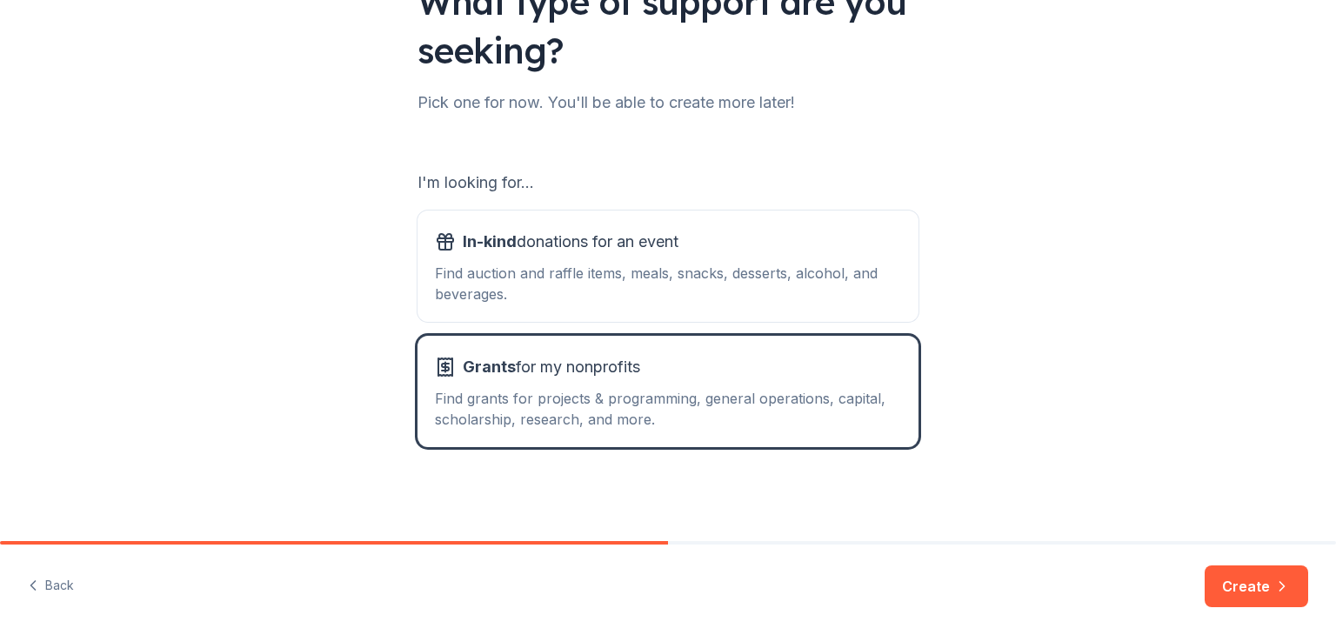
click at [1243, 589] on button "Create" at bounding box center [1257, 587] width 104 height 42
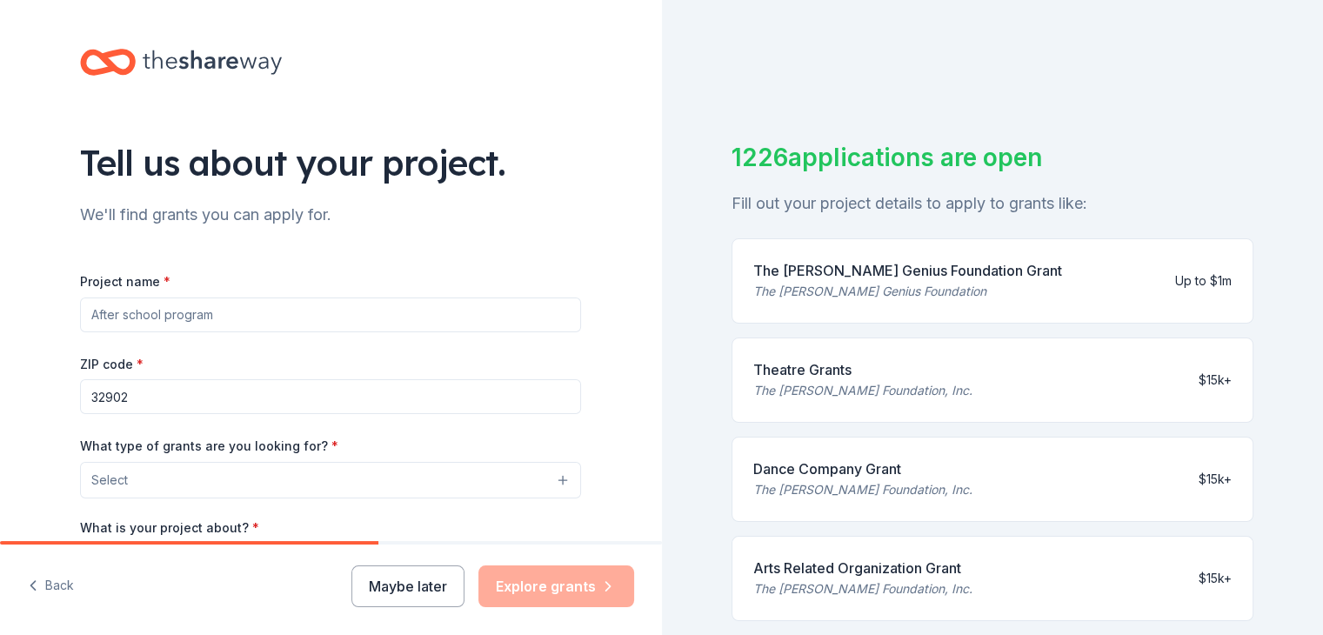
click at [230, 314] on input "Project name *" at bounding box center [330, 315] width 501 height 35
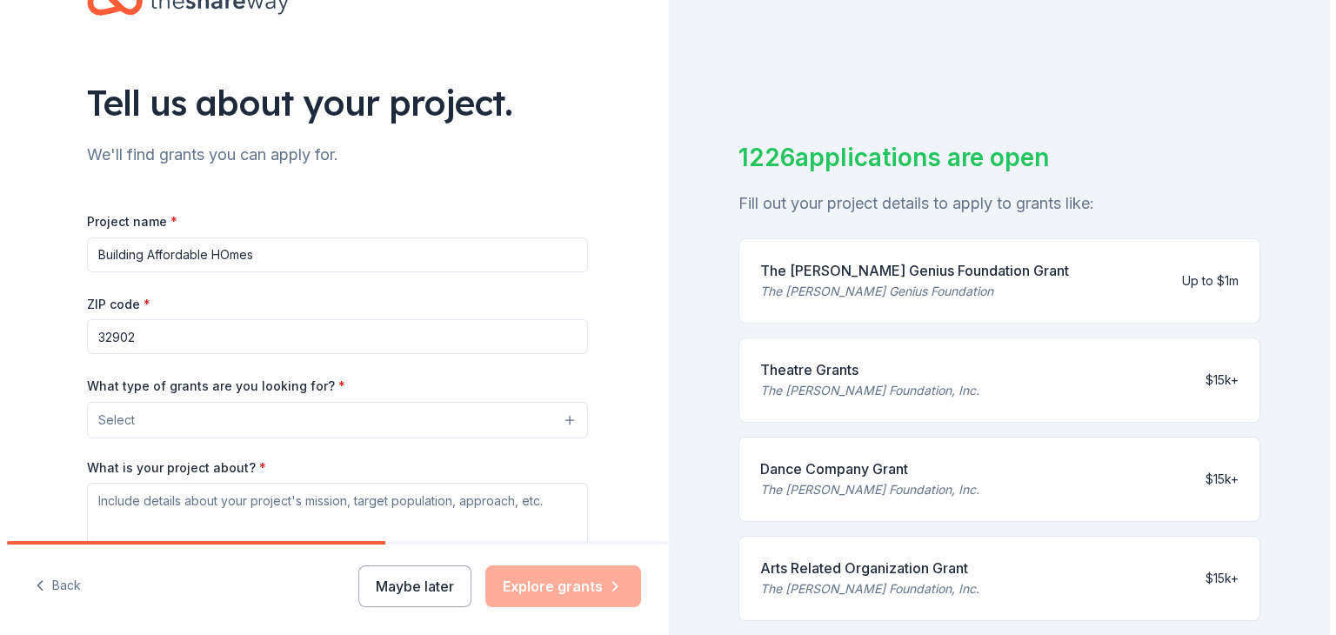
scroll to position [174, 0]
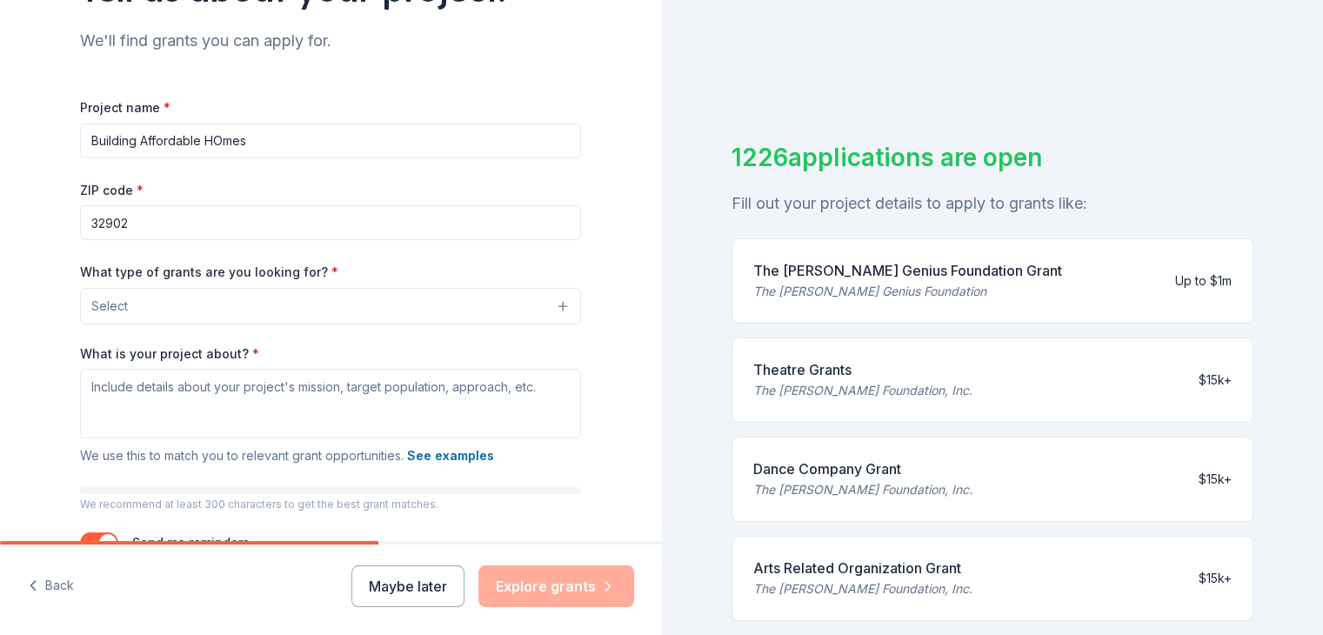
type input "Building Affordable HOmes"
click at [553, 300] on button "Select" at bounding box center [334, 306] width 501 height 37
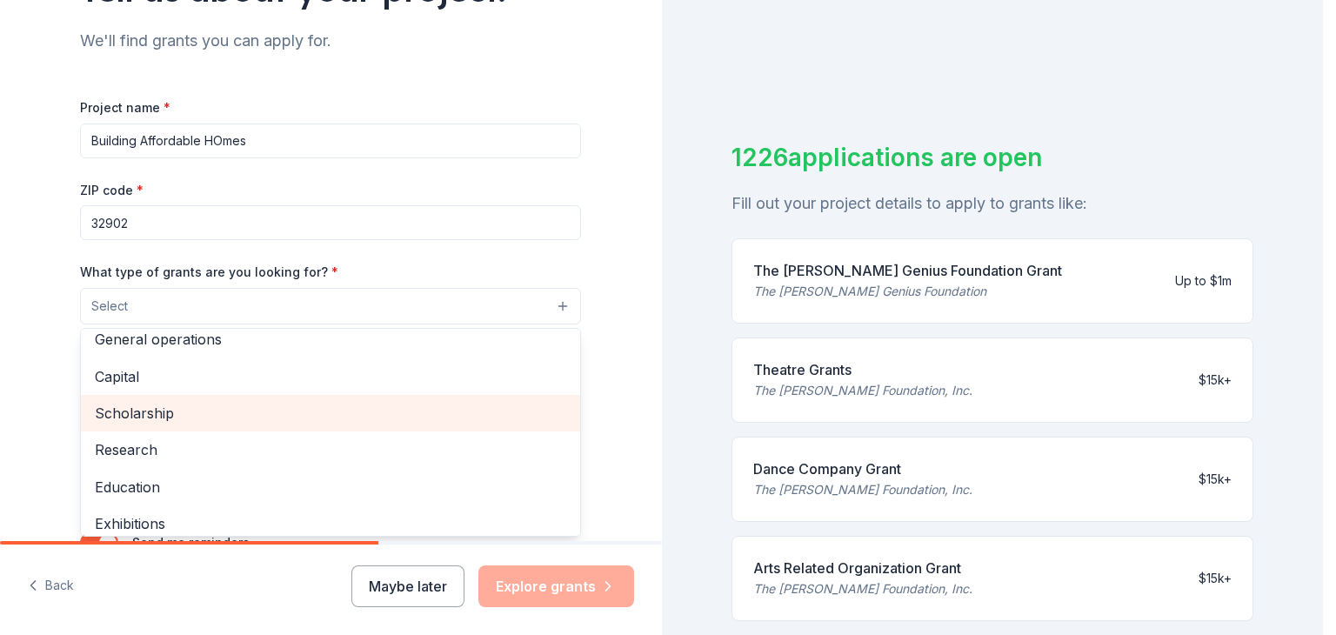
scroll to position [0, 0]
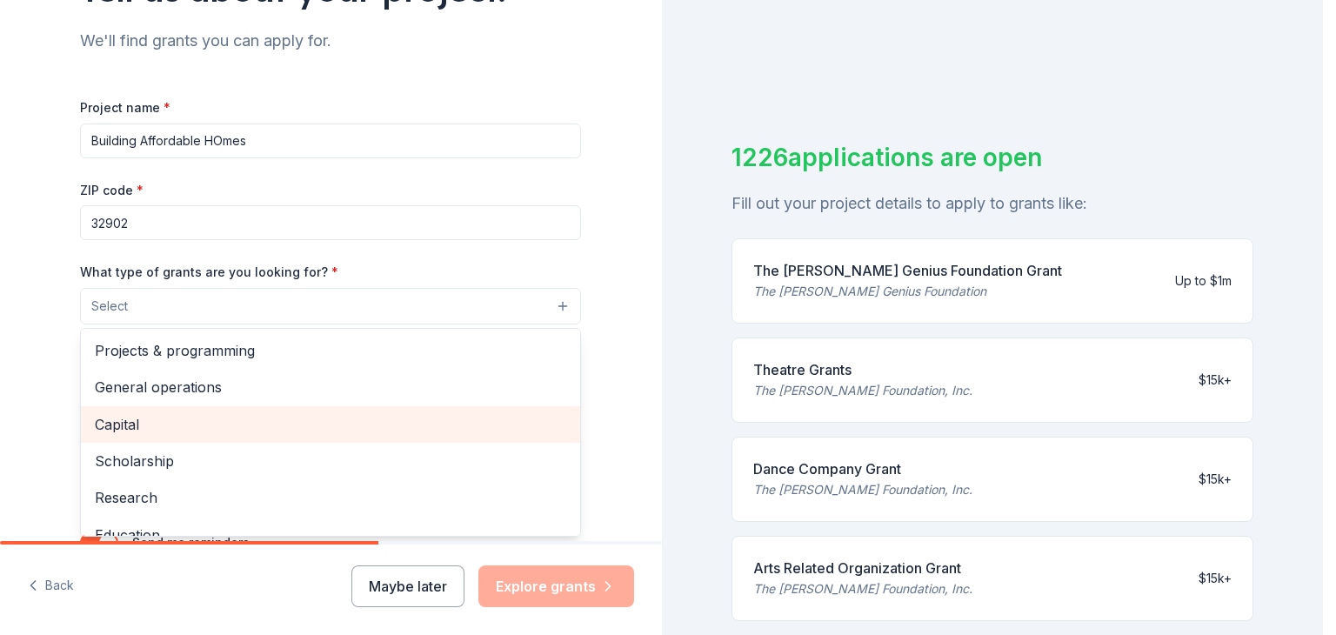
click at [136, 415] on span "Capital" at bounding box center [331, 424] width 472 height 23
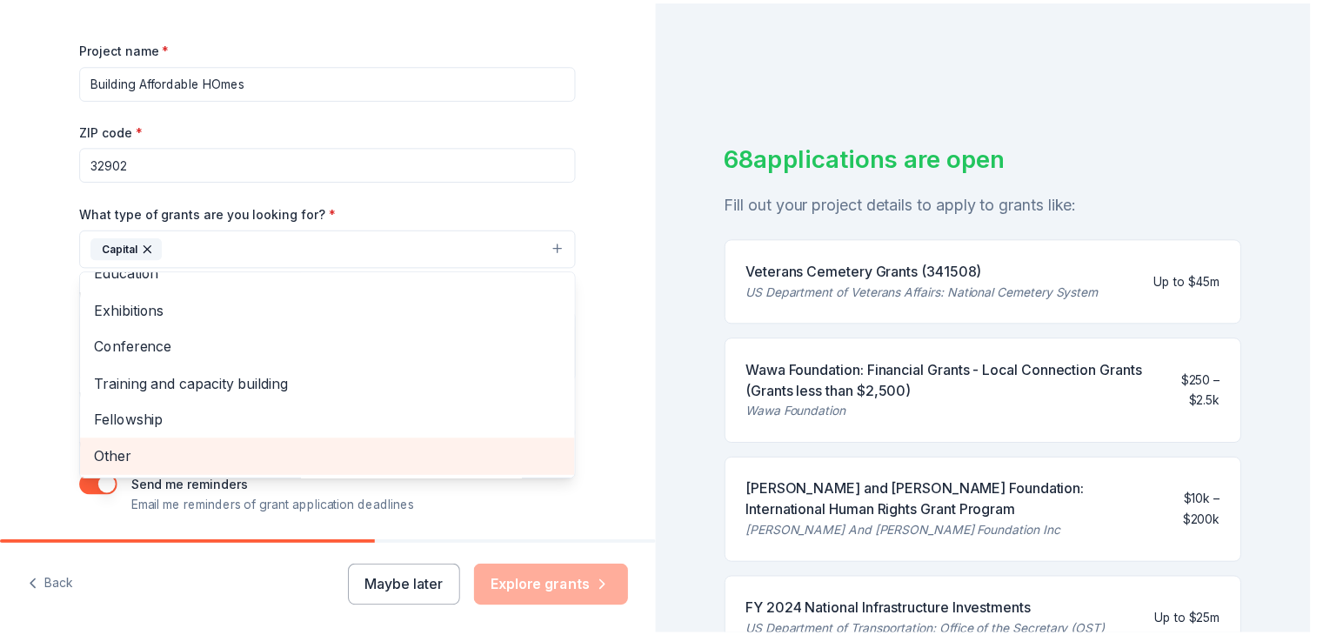
scroll to position [292, 0]
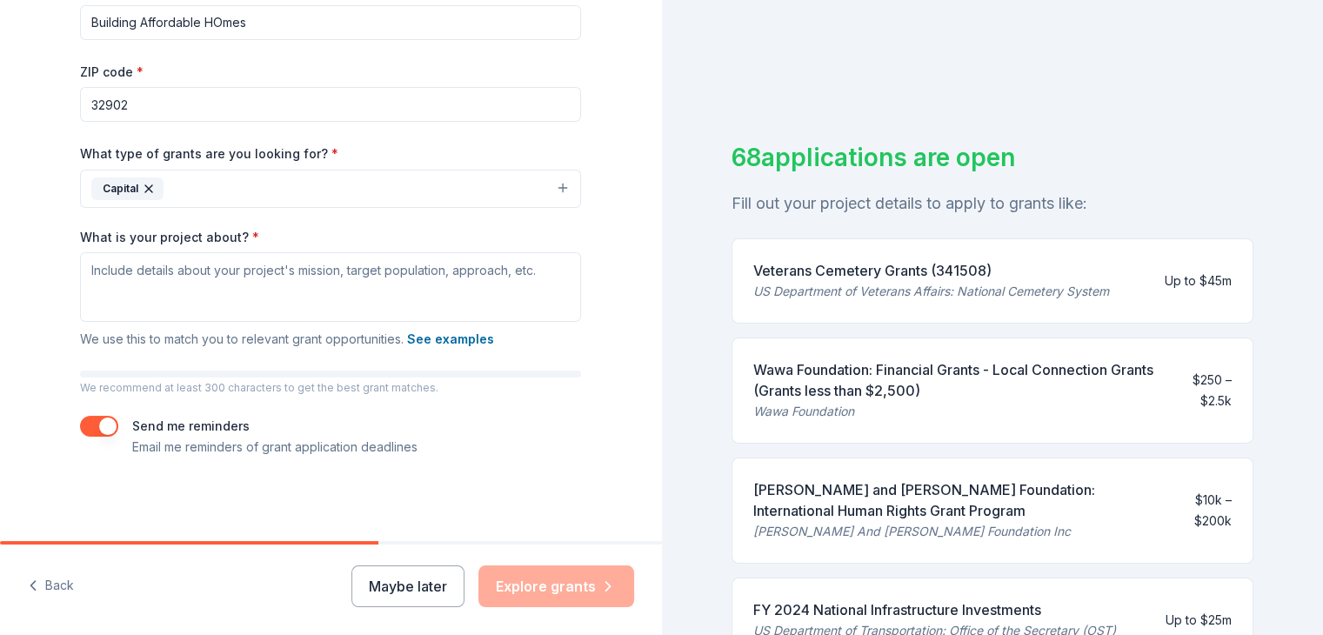
click at [557, 183] on button "Capital" at bounding box center [330, 189] width 501 height 38
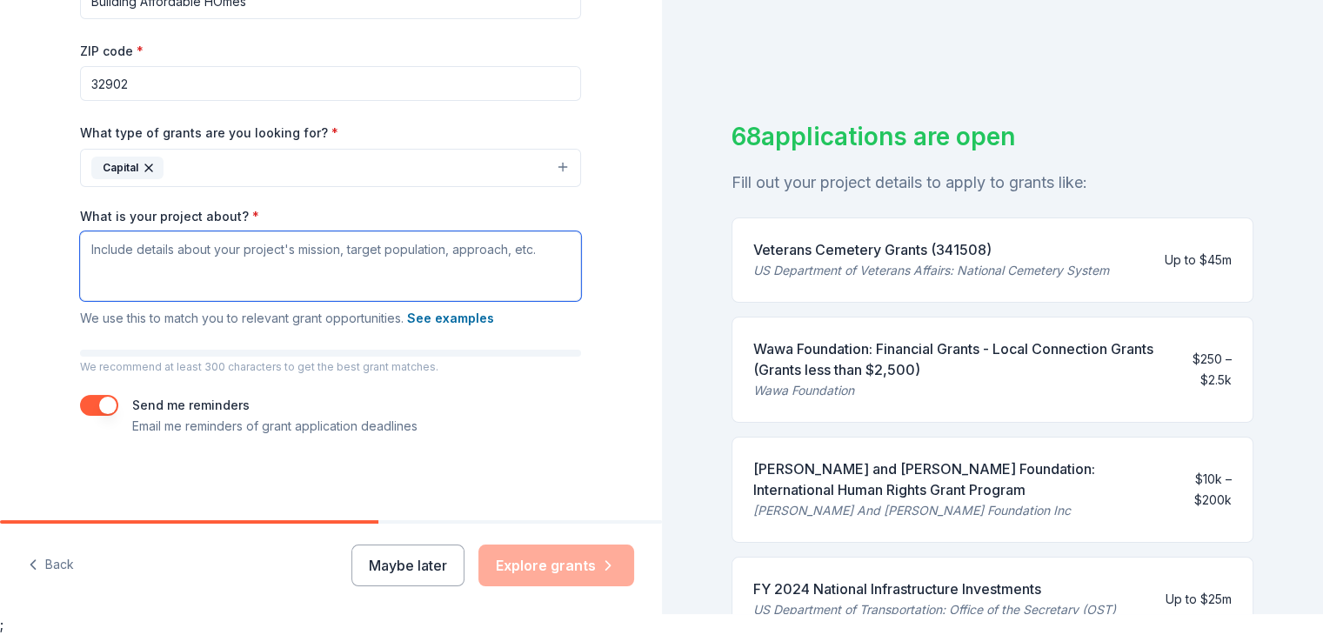
click at [108, 246] on textarea "What is your project about? *" at bounding box center [330, 266] width 501 height 70
type textarea "N"
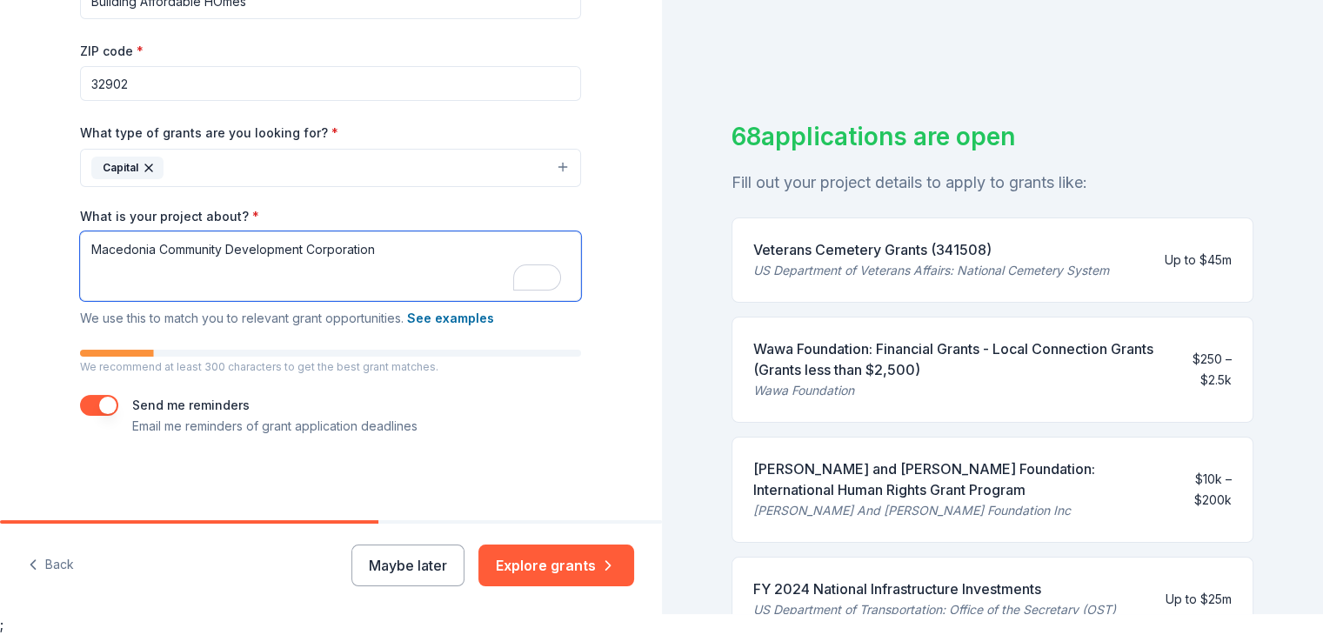
type textarea "Macedonia Community Development Corporation"
